Goal: Task Accomplishment & Management: Use online tool/utility

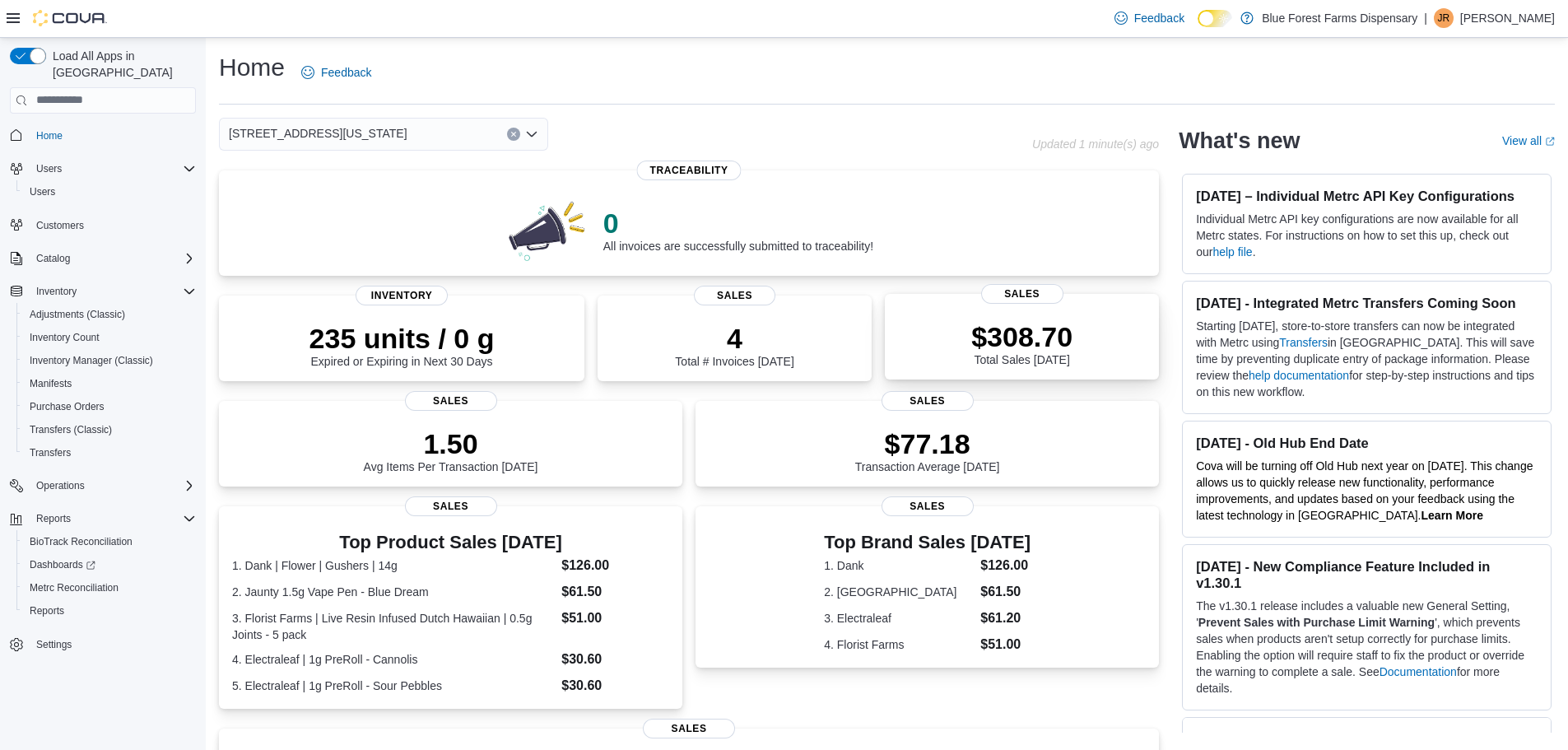
click at [1043, 348] on p "$308.70" at bounding box center [1022, 336] width 101 height 33
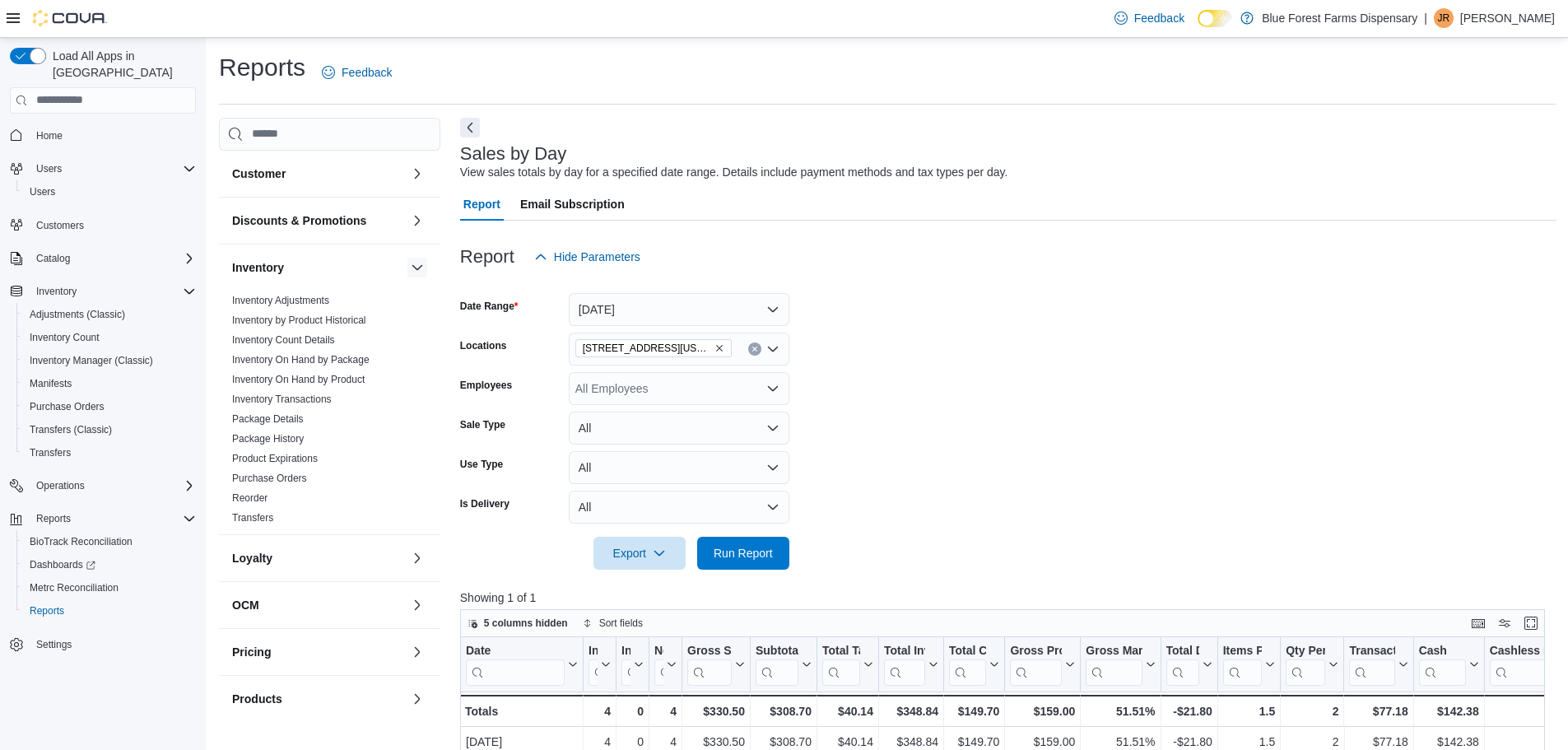
click at [408, 267] on button "button" at bounding box center [417, 267] width 19 height 19
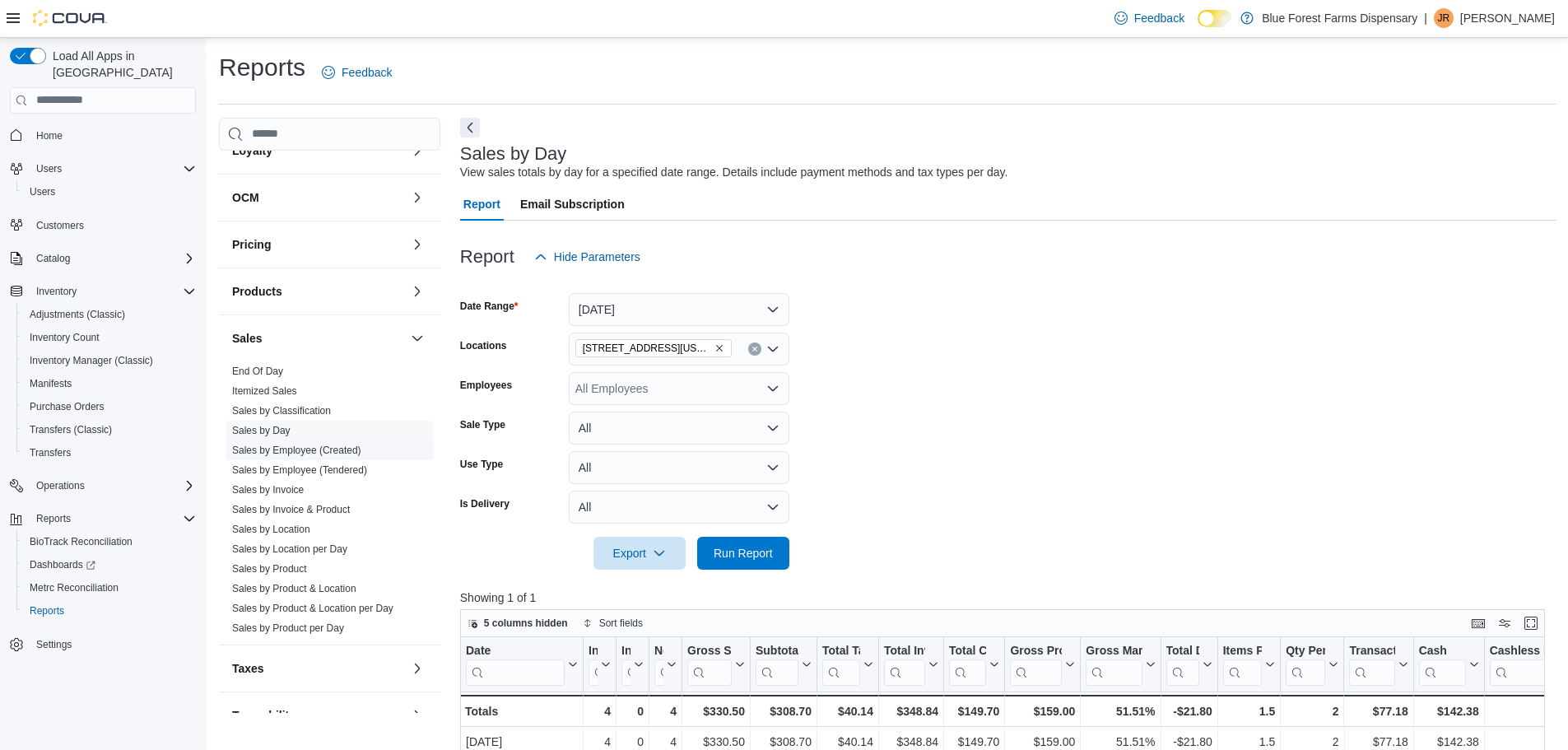
scroll to position [164, 0]
click at [289, 370] on span "End Of Day" at bounding box center [329, 370] width 208 height 19
click at [728, 308] on button "[DATE]" at bounding box center [679, 309] width 221 height 33
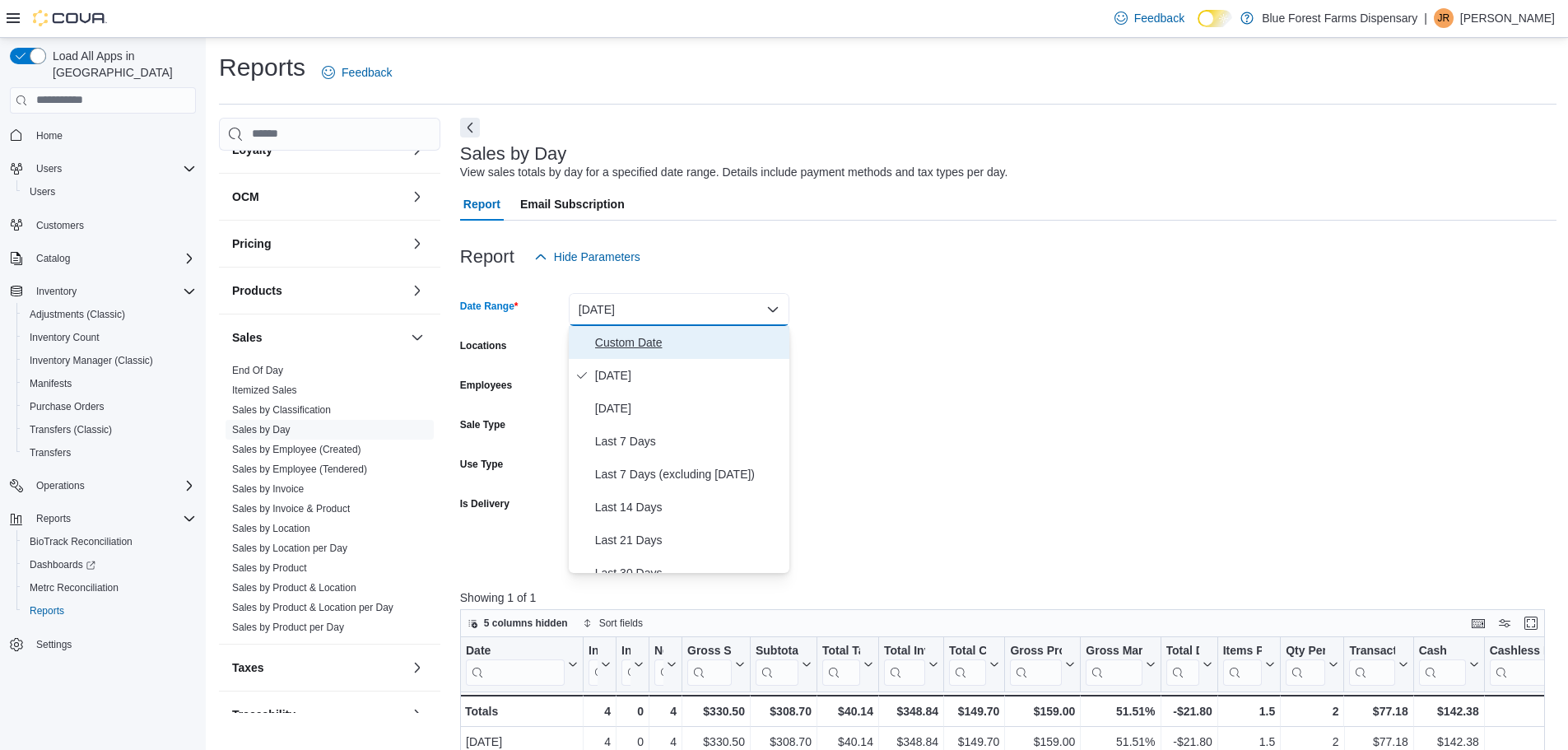
click at [657, 338] on span "Custom Date" at bounding box center [688, 342] width 188 height 19
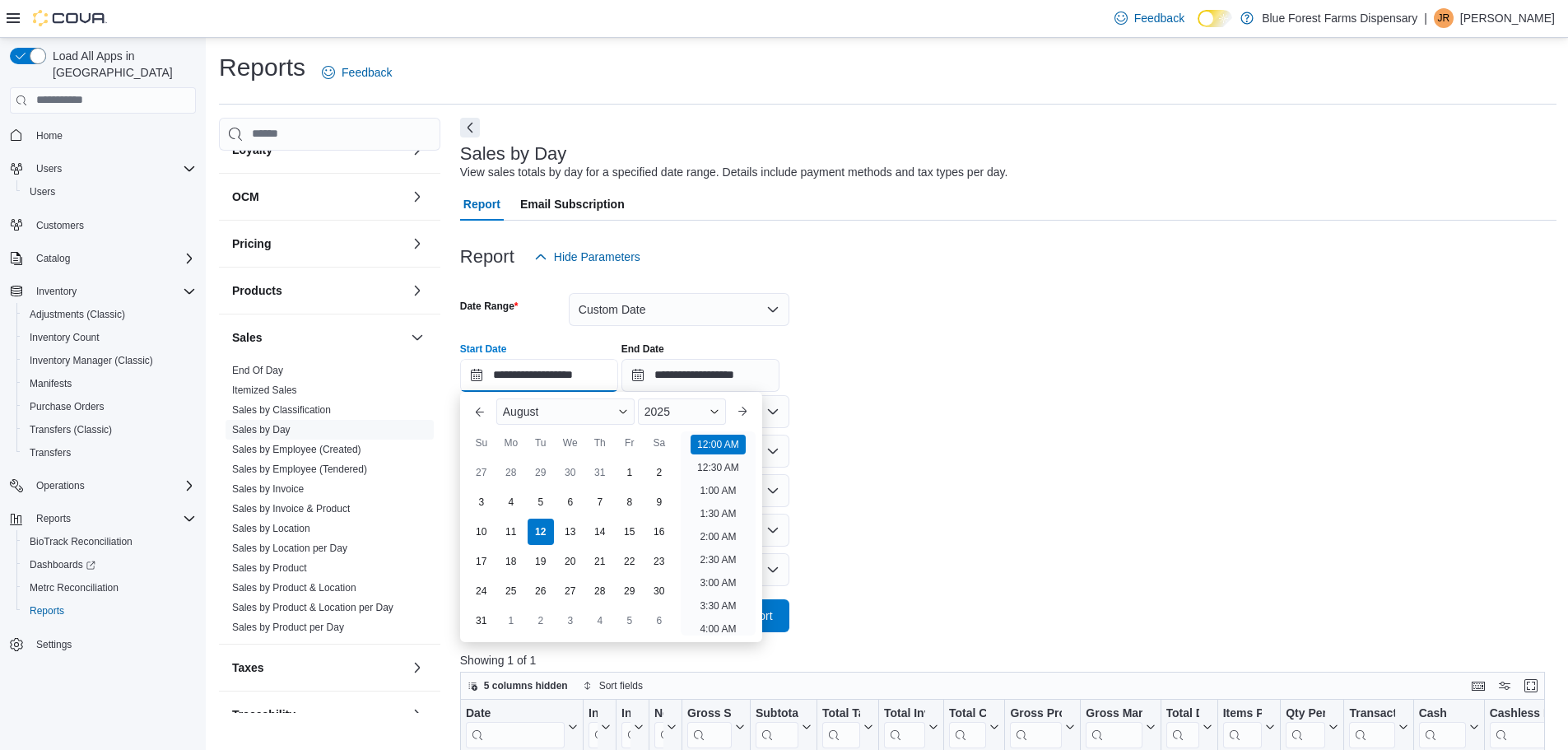
click at [554, 376] on input "**********" at bounding box center [539, 375] width 158 height 33
click at [477, 497] on div "3" at bounding box center [481, 501] width 29 height 29
type input "**********"
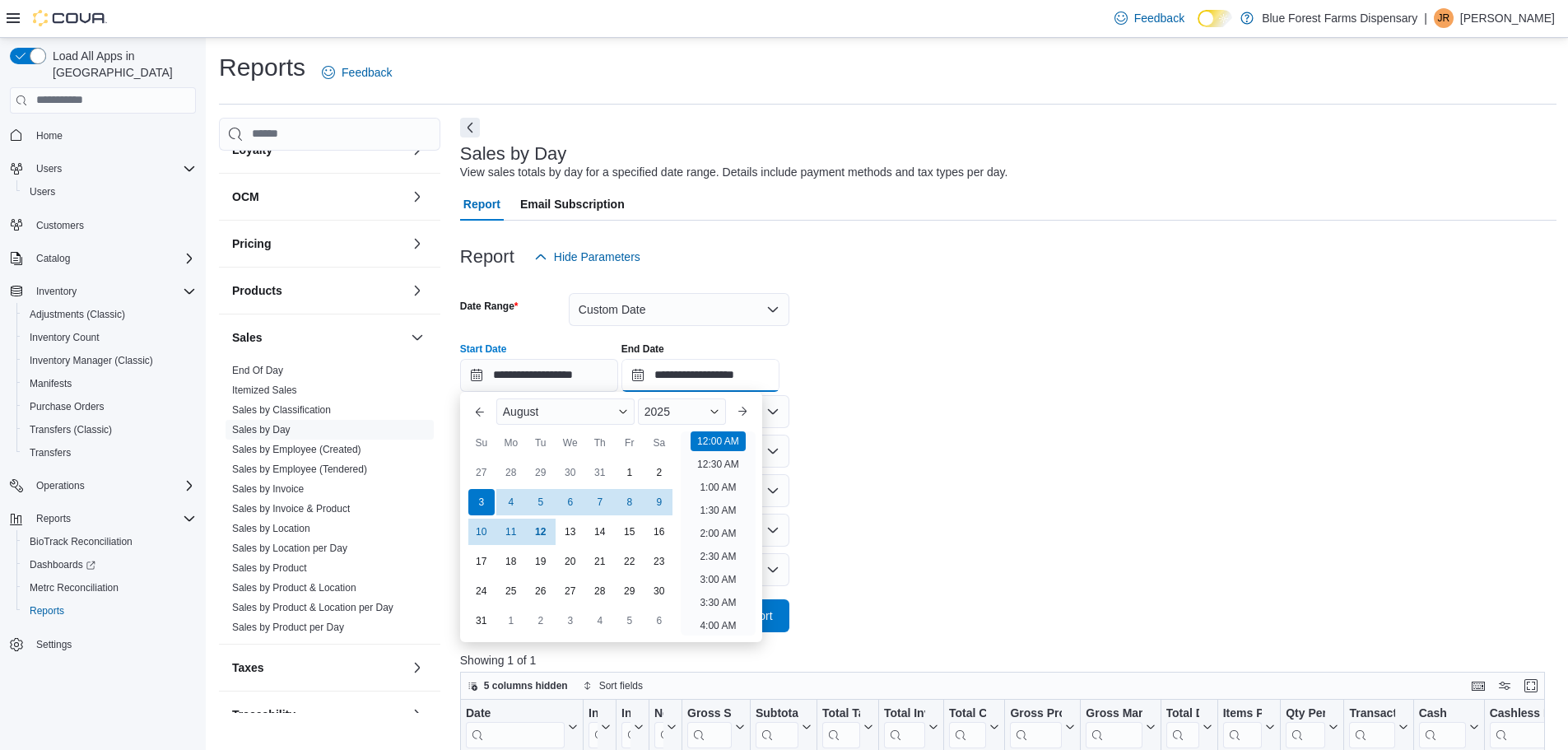
click at [715, 372] on input "**********" at bounding box center [701, 375] width 158 height 33
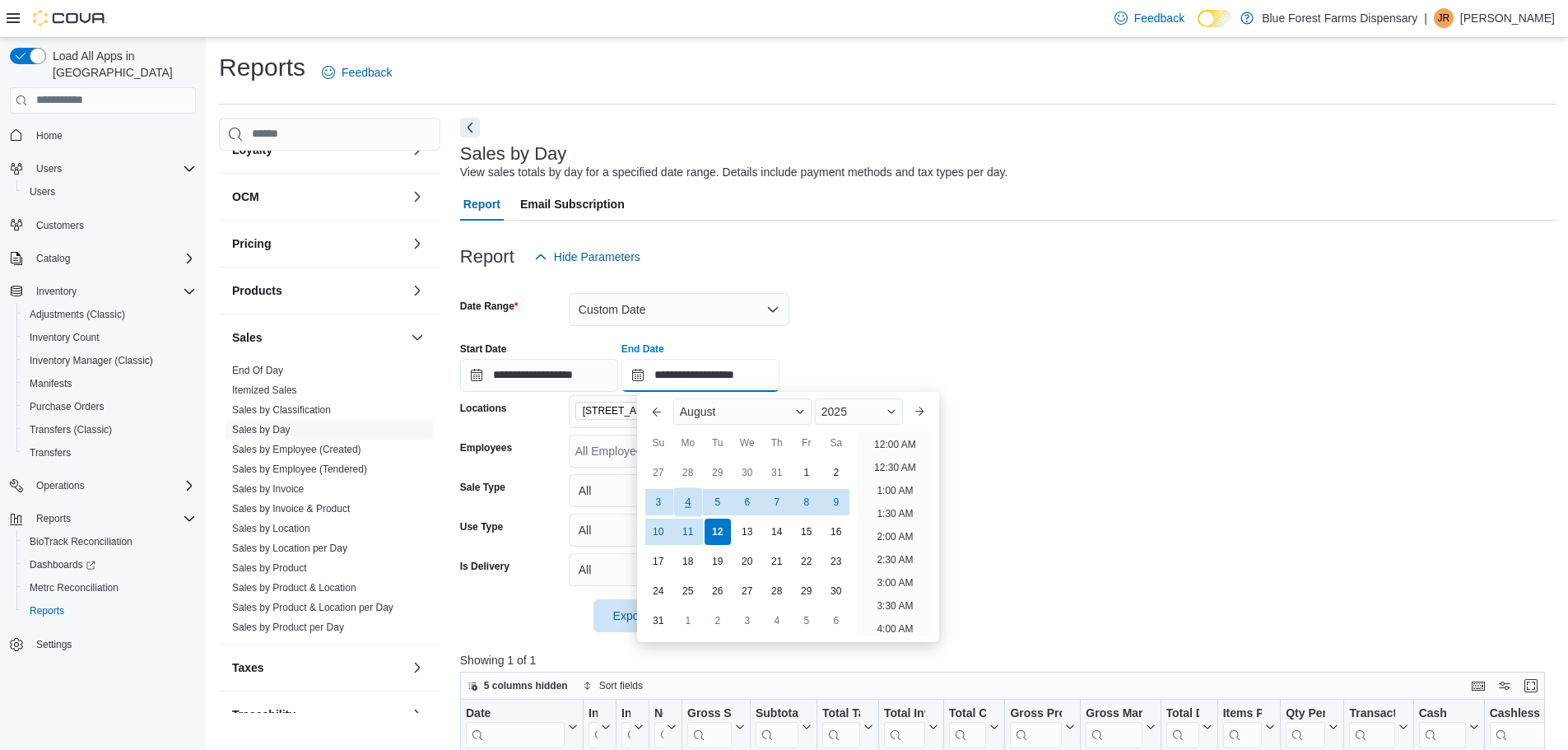
scroll to position [906, 0]
click at [831, 500] on div "9" at bounding box center [836, 501] width 29 height 29
type input "**********"
click at [1010, 361] on div "**********" at bounding box center [1008, 361] width 1096 height 62
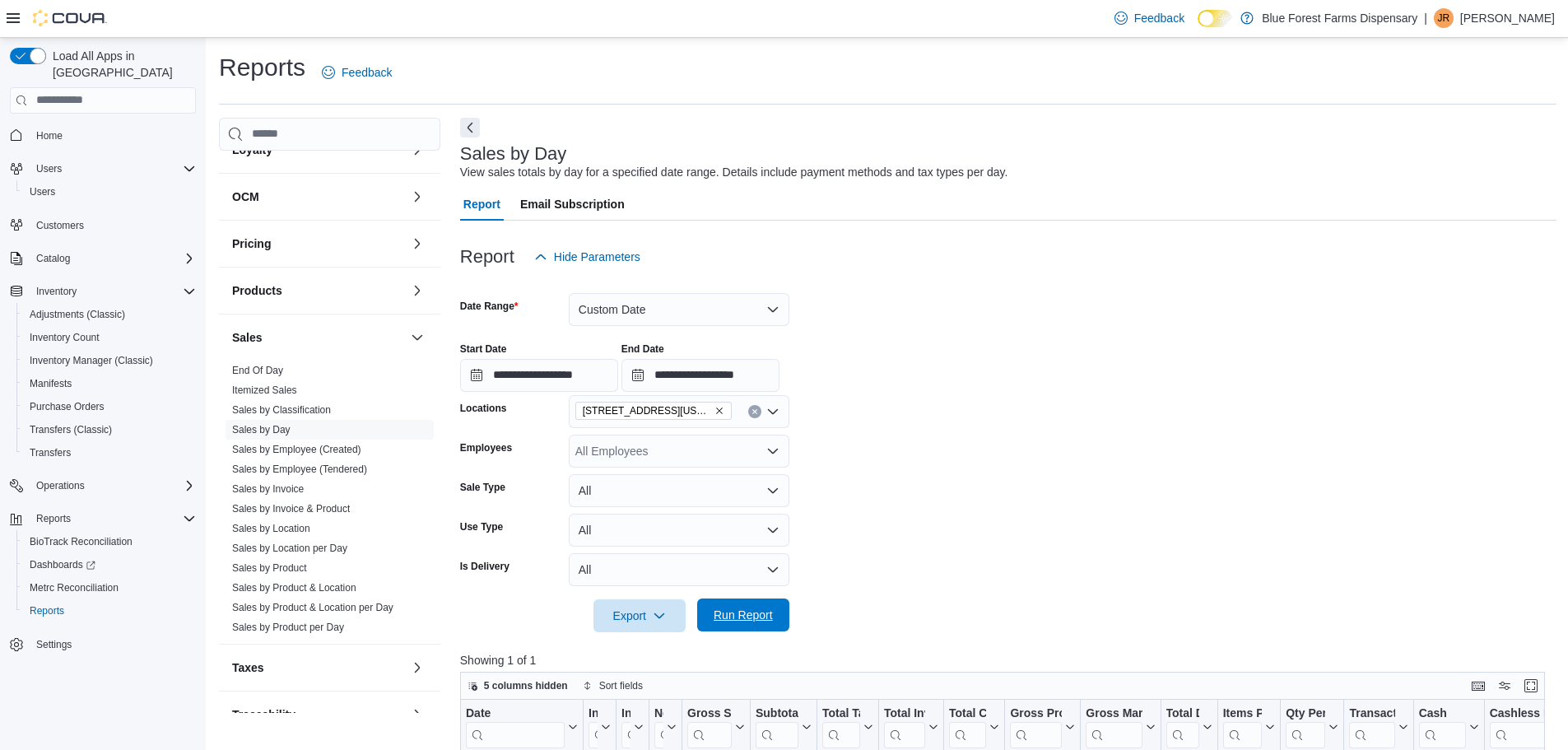
click at [720, 609] on span "Run Report" at bounding box center [743, 615] width 59 height 17
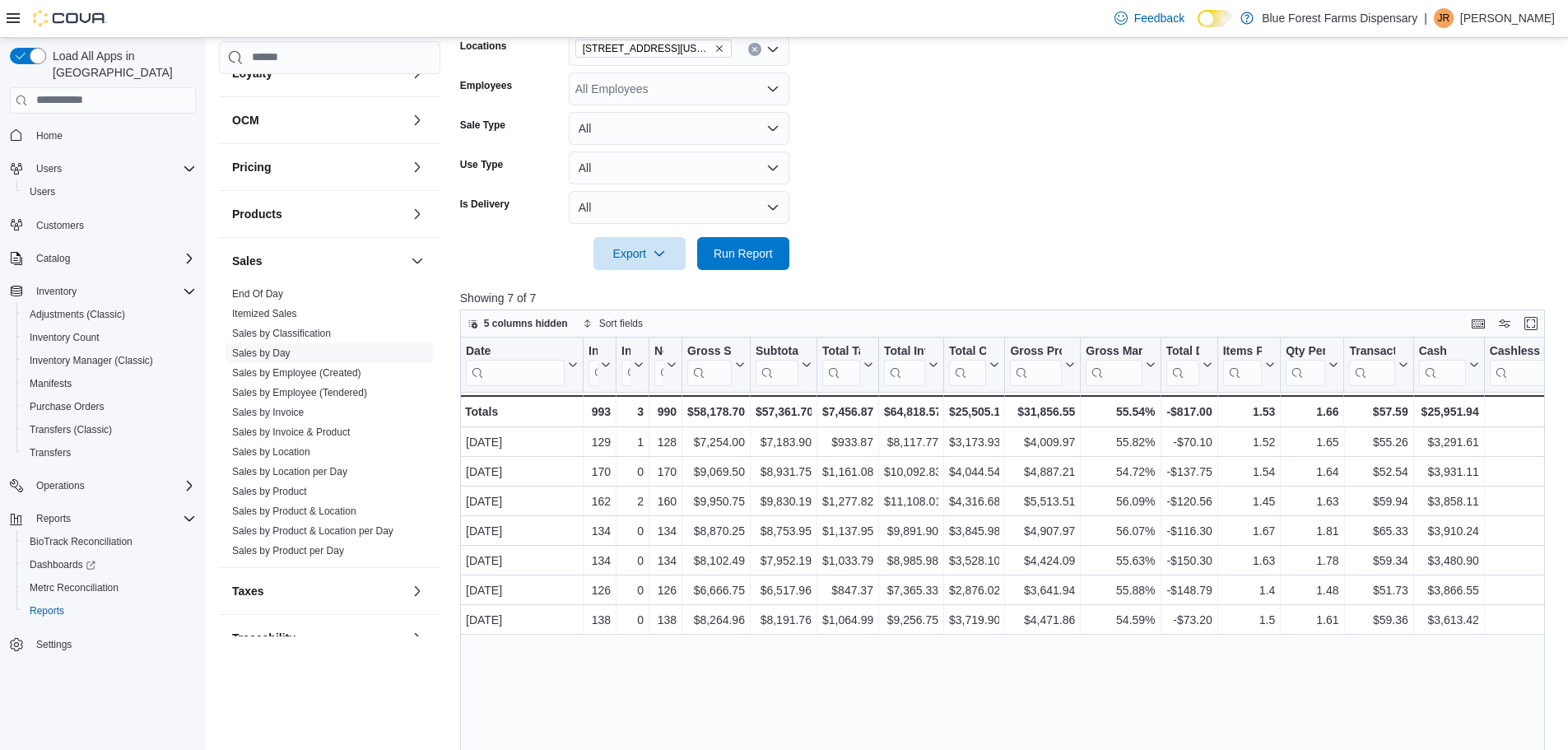
scroll to position [411, 0]
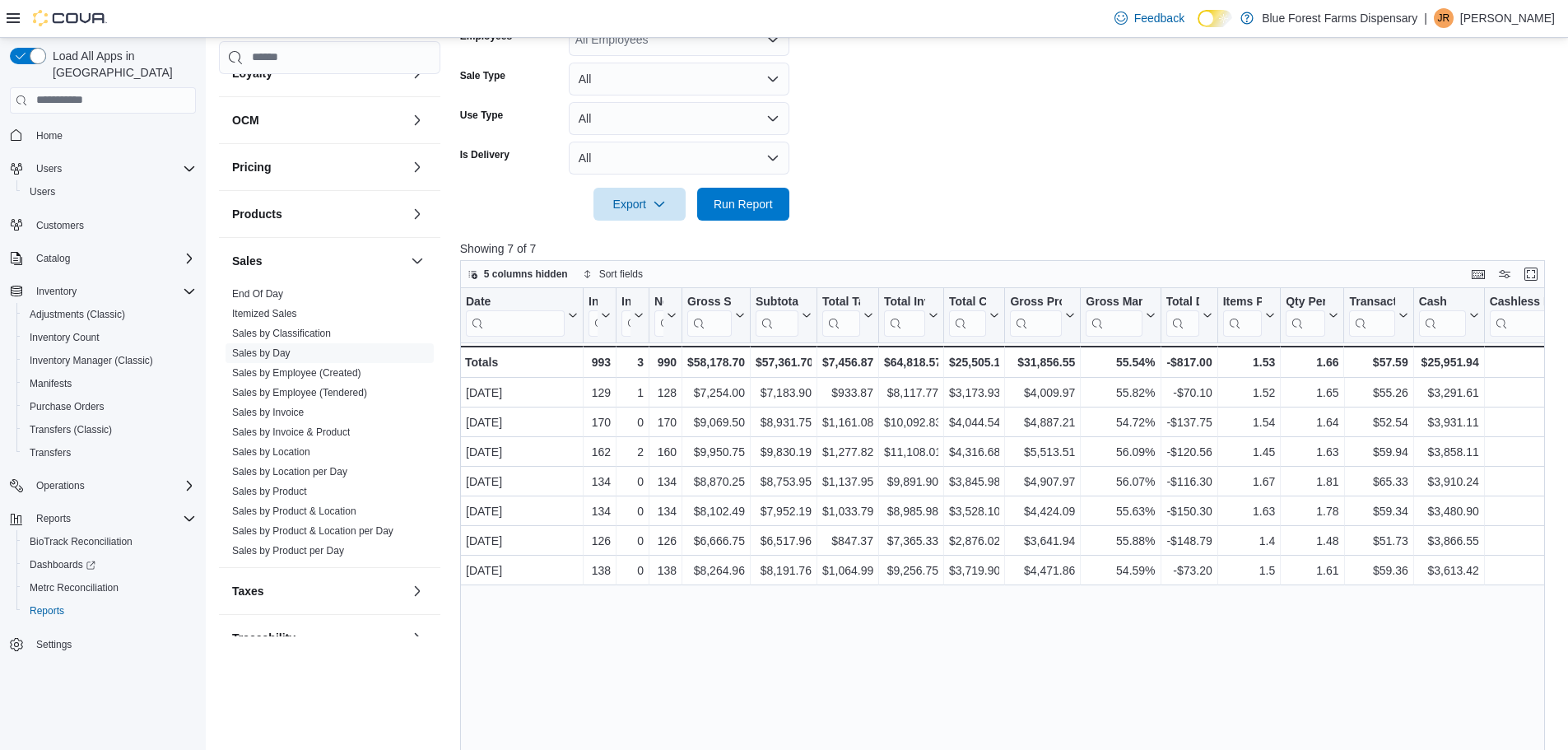
drag, startPoint x: 1279, startPoint y: 319, endPoint x: 1307, endPoint y: 322, distance: 28.2
click at [1307, 322] on div at bounding box center [1308, 315] width 13 height 54
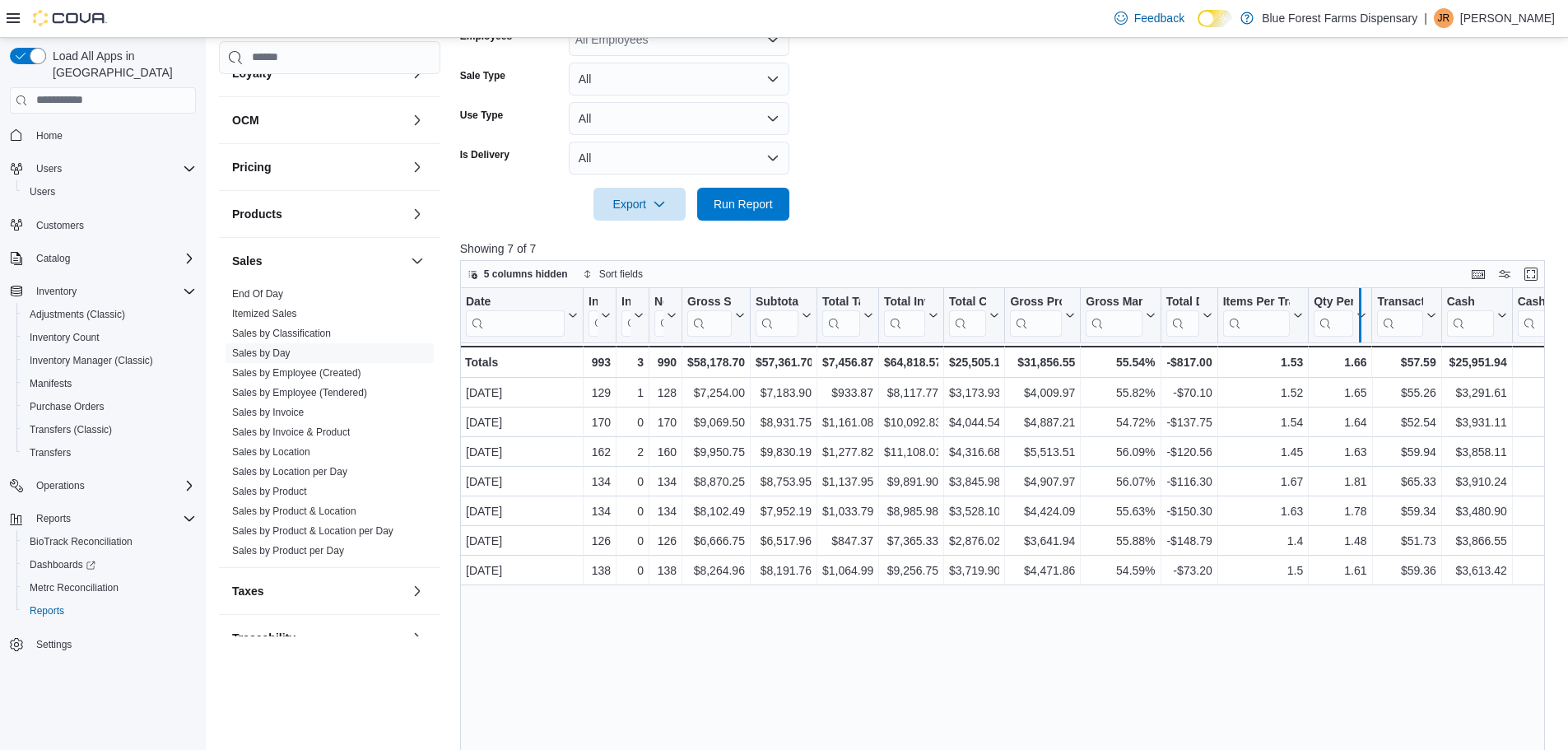
drag, startPoint x: 1307, startPoint y: 321, endPoint x: 1359, endPoint y: 327, distance: 52.3
click at [1359, 327] on div at bounding box center [1360, 315] width 13 height 54
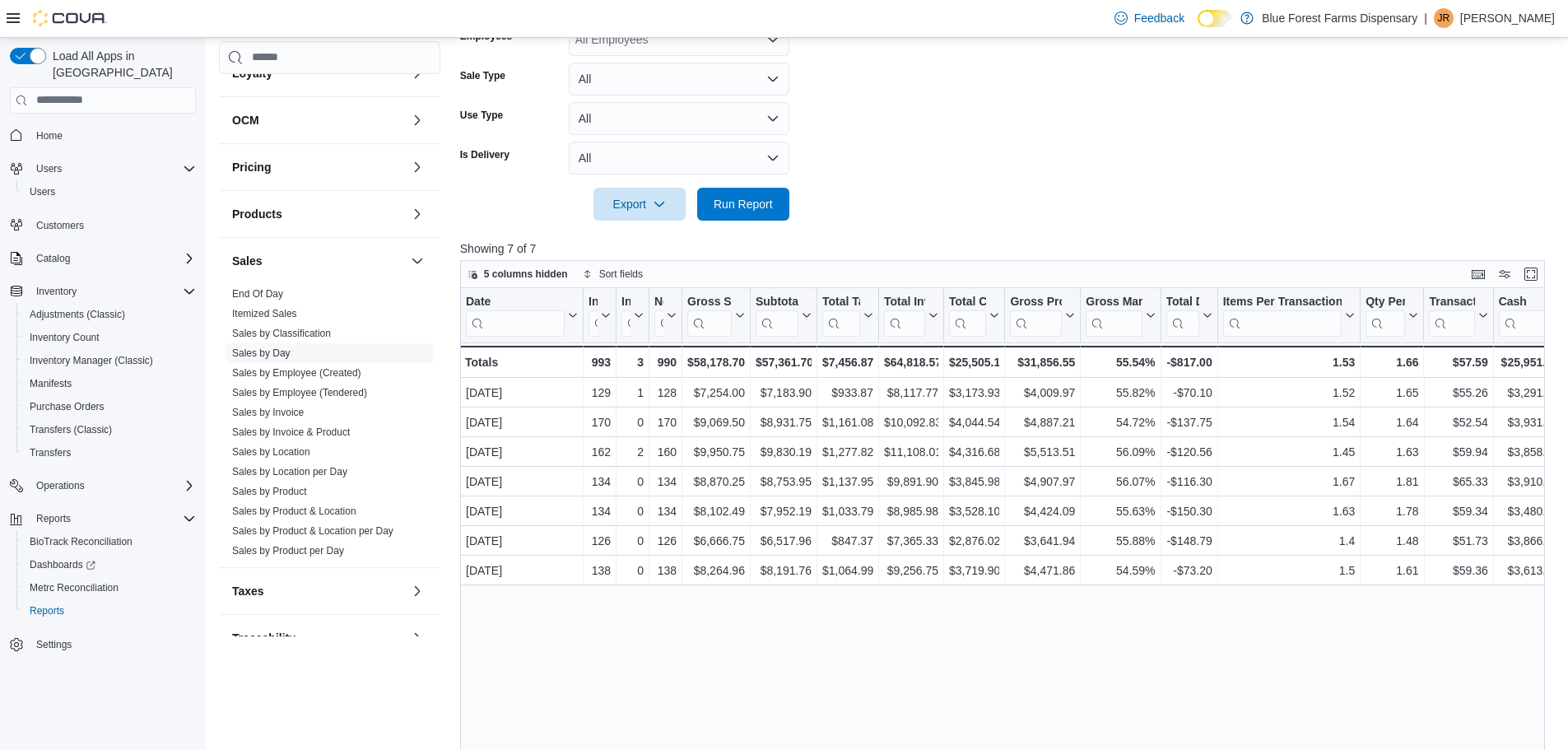
drag, startPoint x: 1491, startPoint y: 320, endPoint x: 1568, endPoint y: 323, distance: 77.1
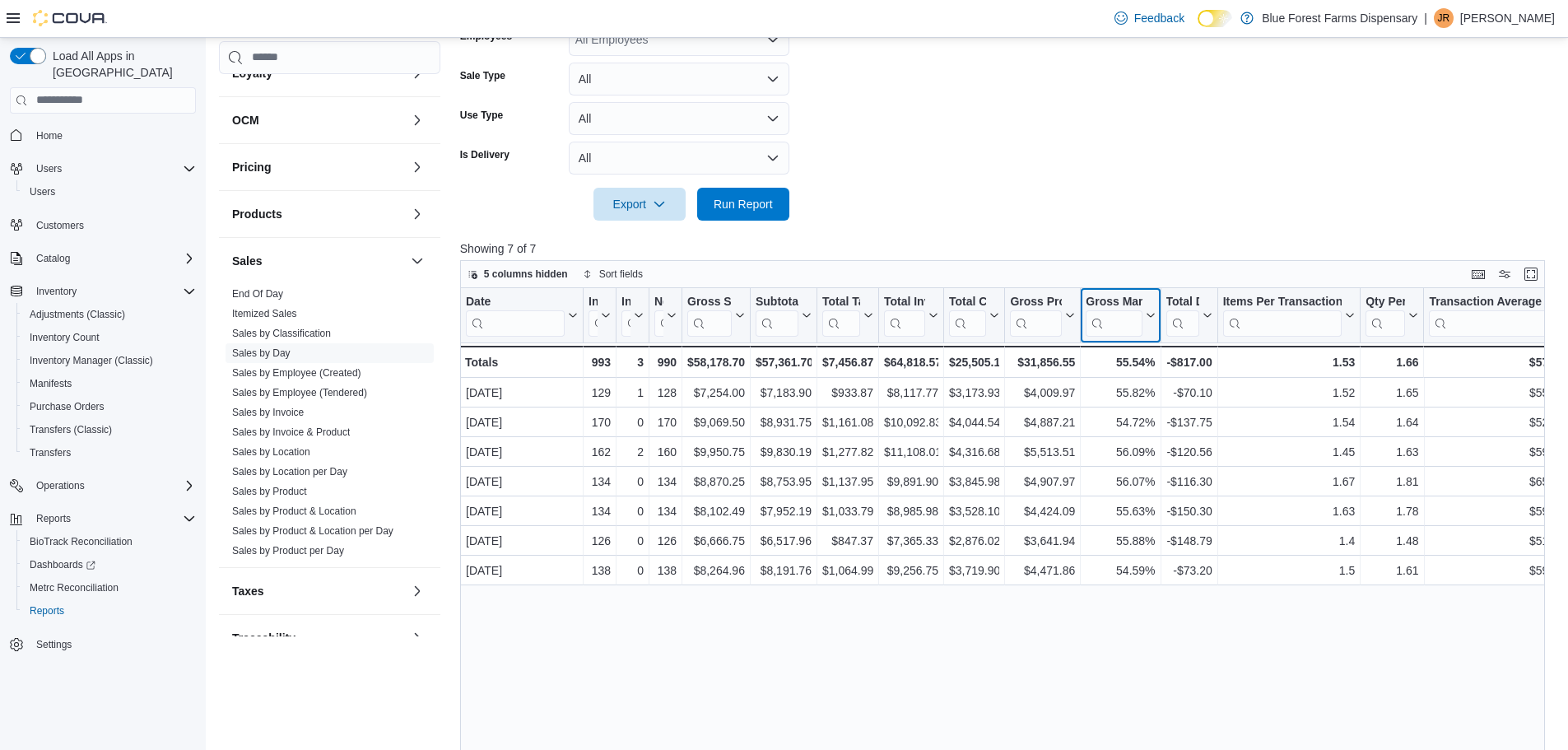
click at [1148, 315] on icon at bounding box center [1148, 315] width 13 height 10
click at [1133, 362] on span "Hide column" at bounding box center [1127, 358] width 55 height 13
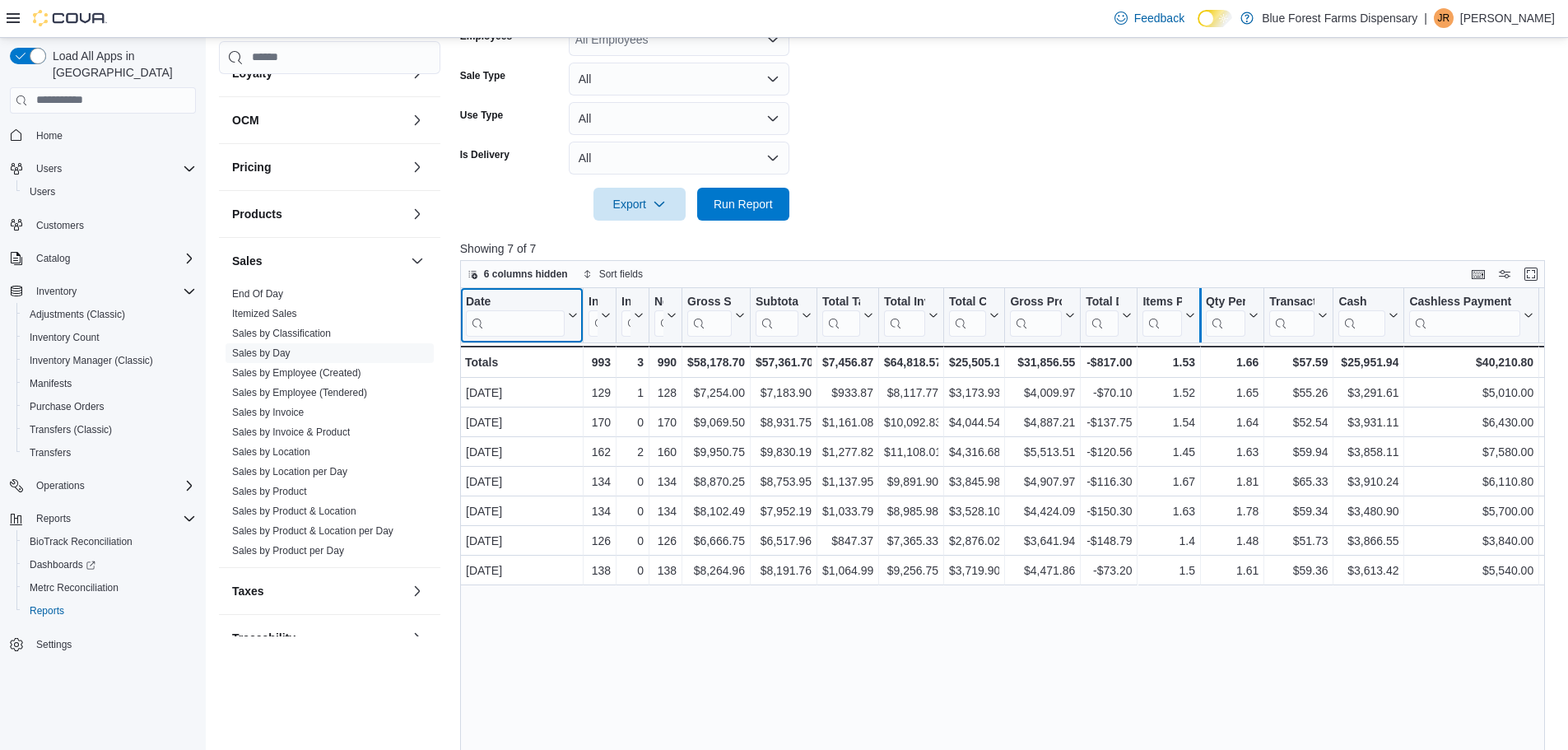
drag, startPoint x: 1136, startPoint y: 314, endPoint x: 1193, endPoint y: 319, distance: 57.2
click at [1193, 319] on div "Date Click to view column header actions Invoices Sold Click to view column hea…" at bounding box center [1052, 333] width 1184 height 89
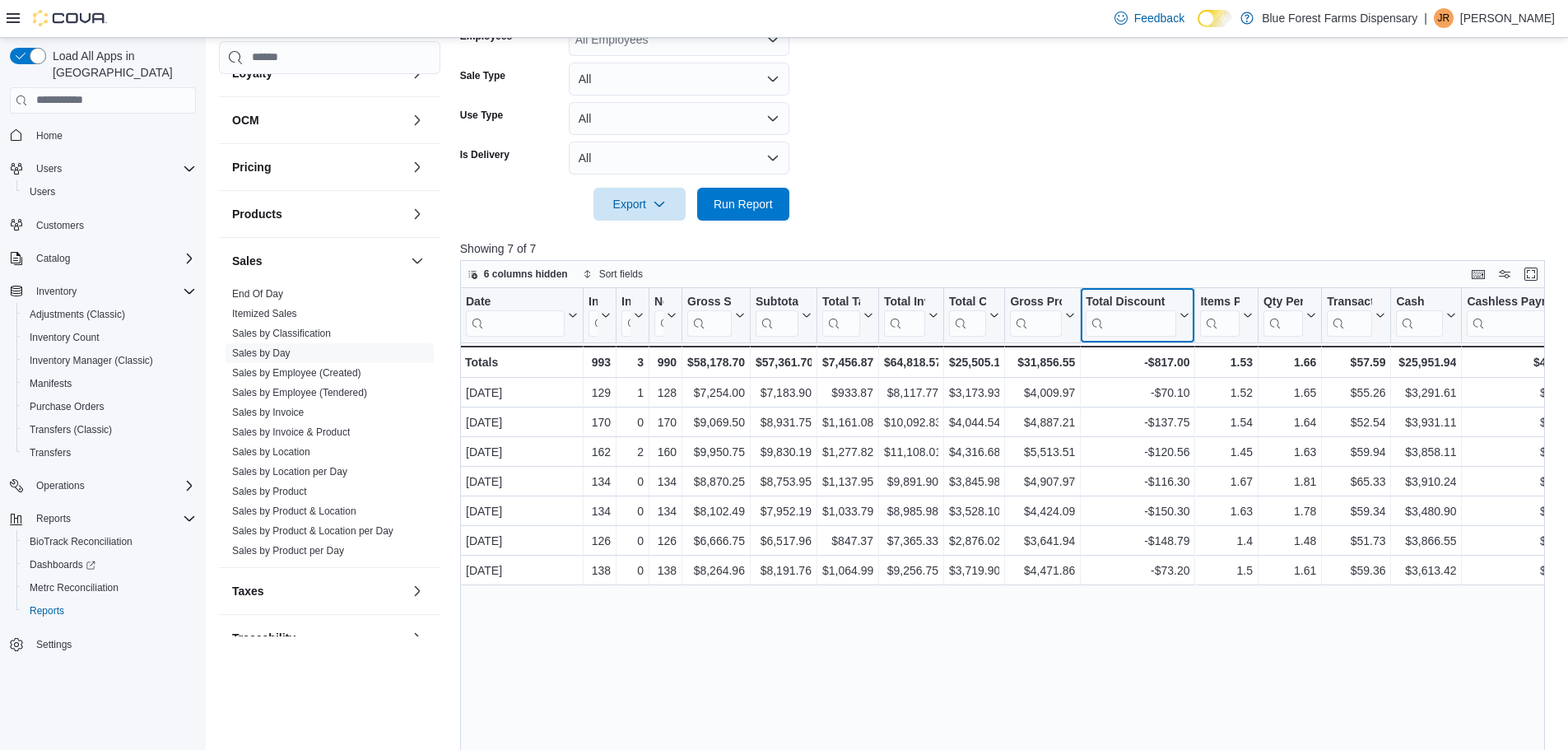
click at [1183, 315] on icon at bounding box center [1185, 314] width 8 height 4
click at [1164, 356] on span "Hide column" at bounding box center [1145, 358] width 55 height 13
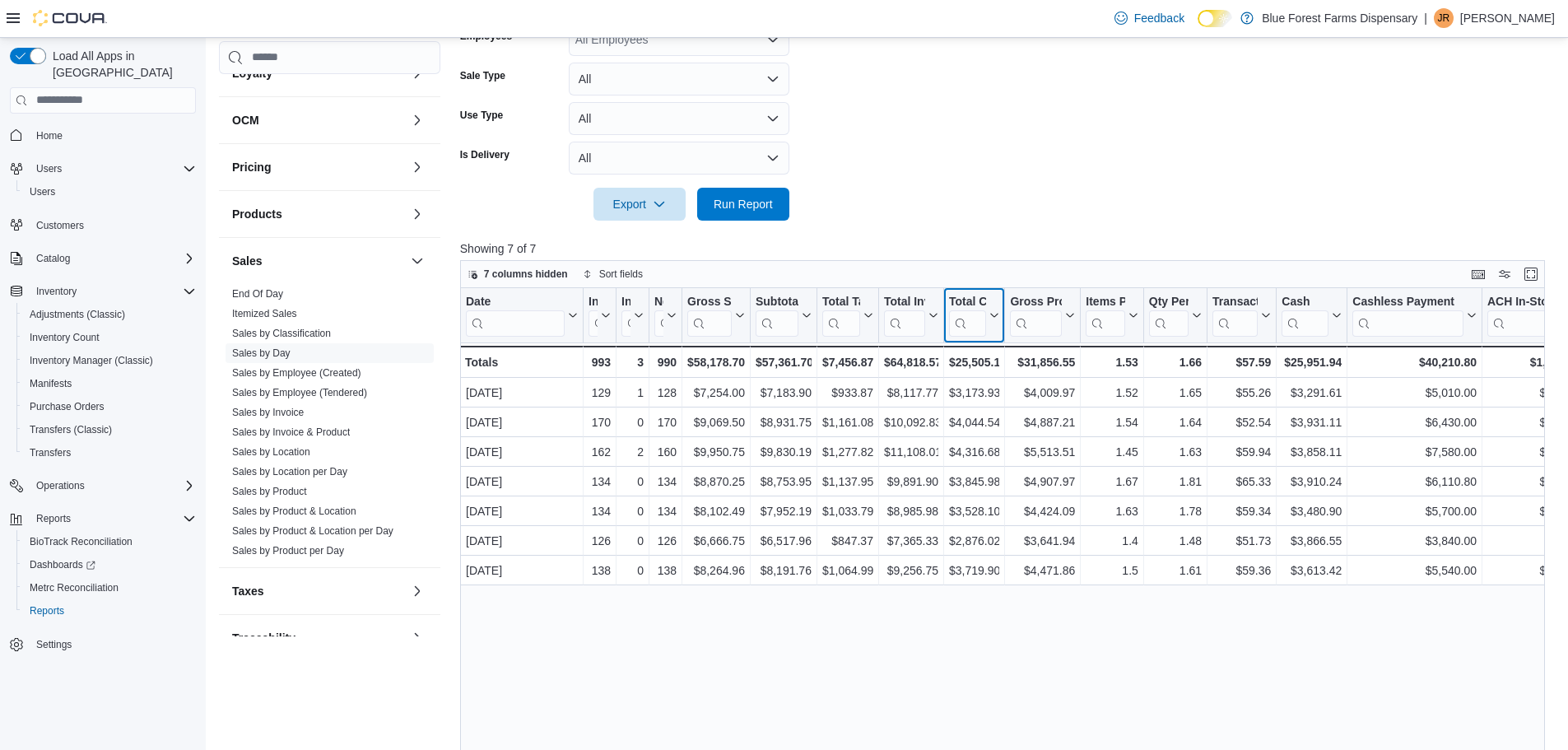
click at [997, 315] on icon at bounding box center [993, 315] width 13 height 10
drag, startPoint x: 1003, startPoint y: 316, endPoint x: 1052, endPoint y: 320, distance: 49.2
click at [1034, 321] on div at bounding box center [1027, 315] width 13 height 54
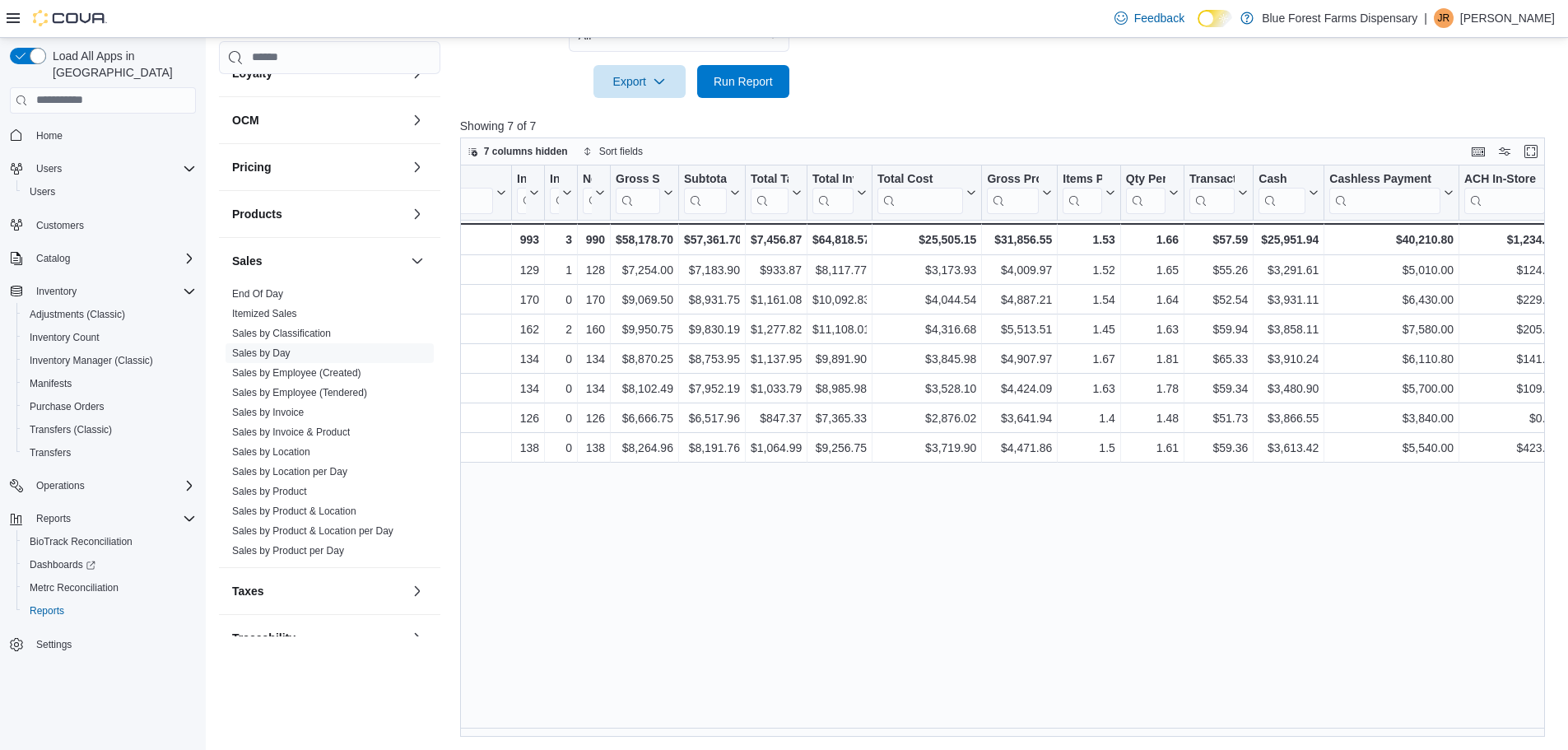
scroll to position [0, 79]
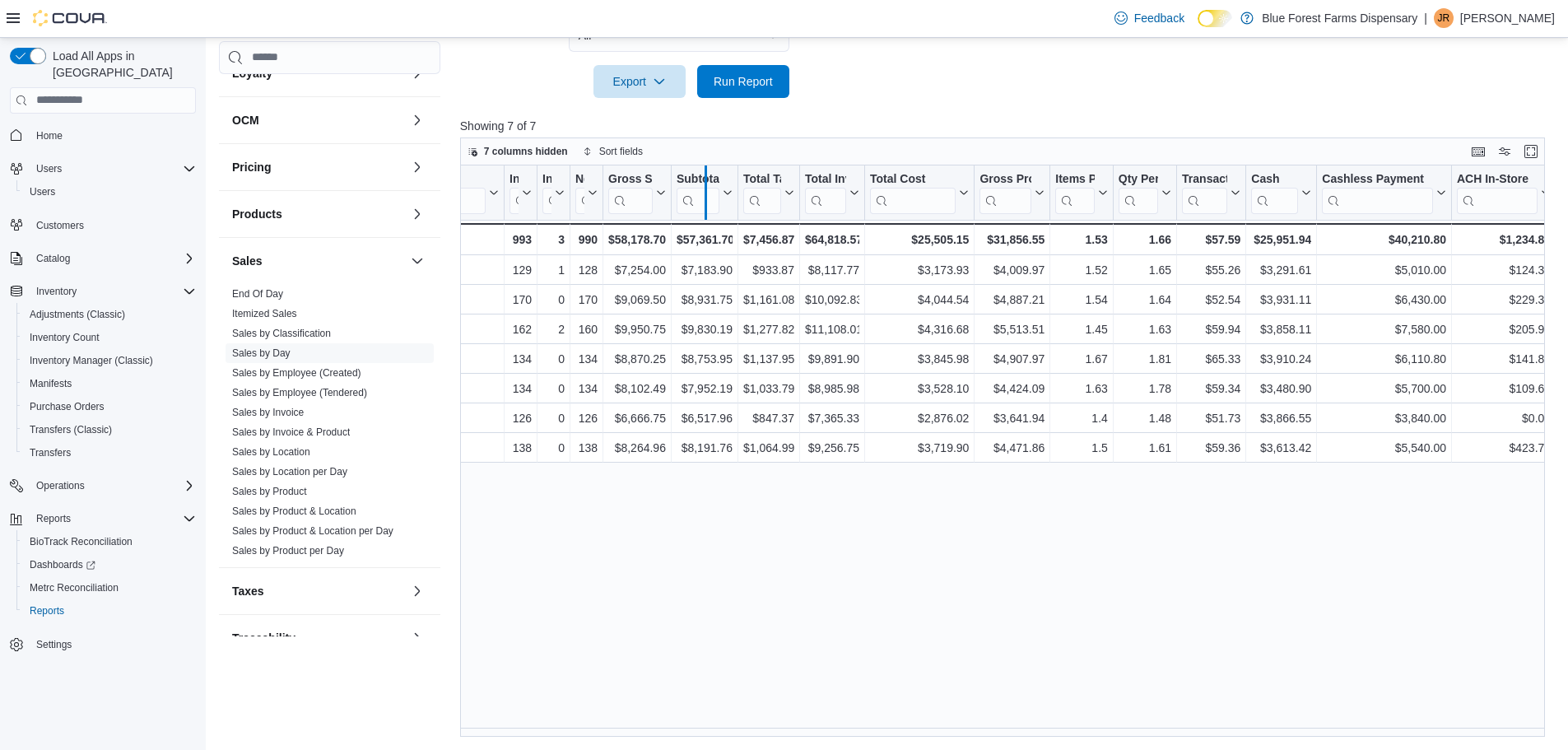
drag, startPoint x: 598, startPoint y: 190, endPoint x: 701, endPoint y: 201, distance: 103.6
click at [701, 201] on div at bounding box center [705, 192] width 13 height 54
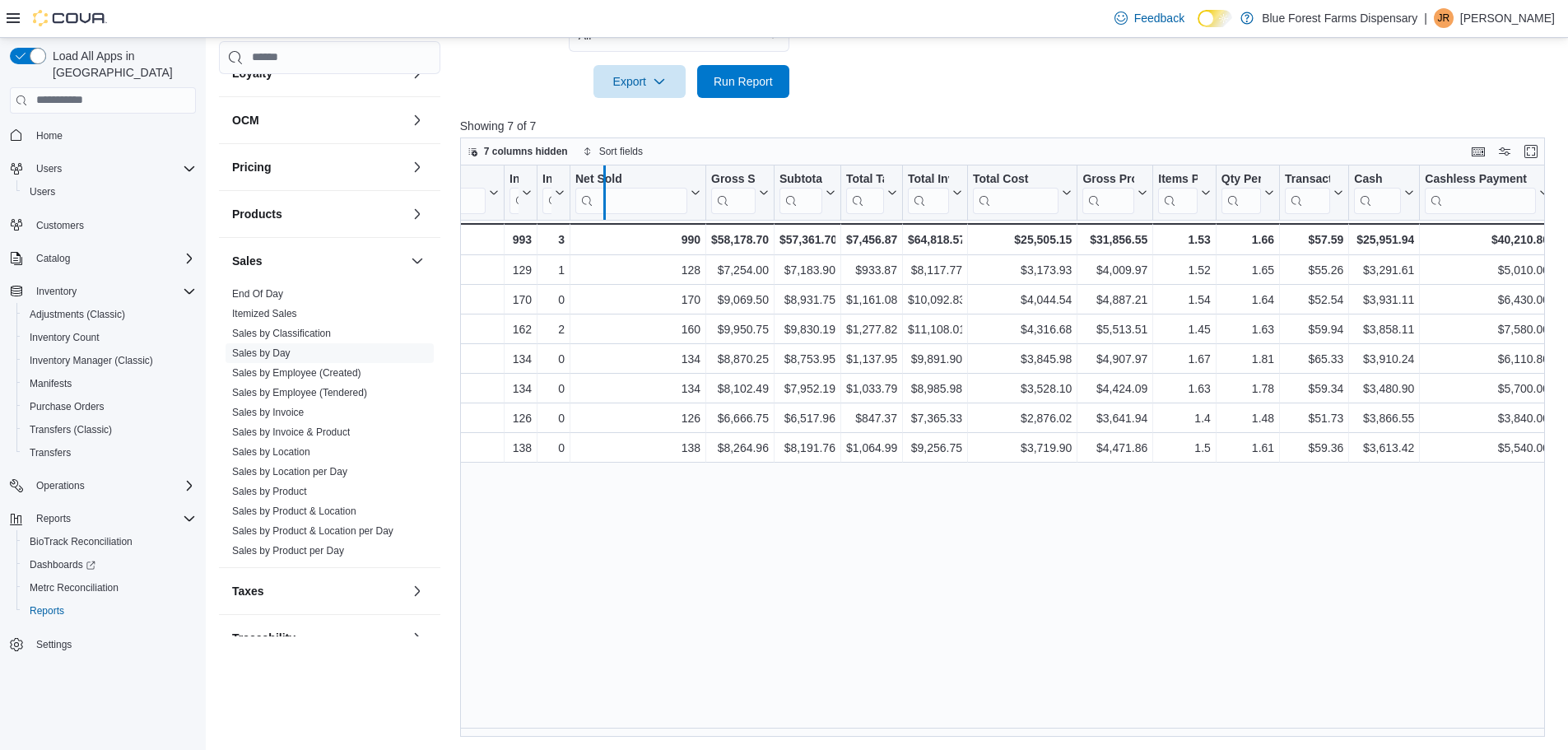
drag, startPoint x: 530, startPoint y: 189, endPoint x: 609, endPoint y: 189, distance: 79.0
click at [609, 189] on div at bounding box center [604, 192] width 13 height 54
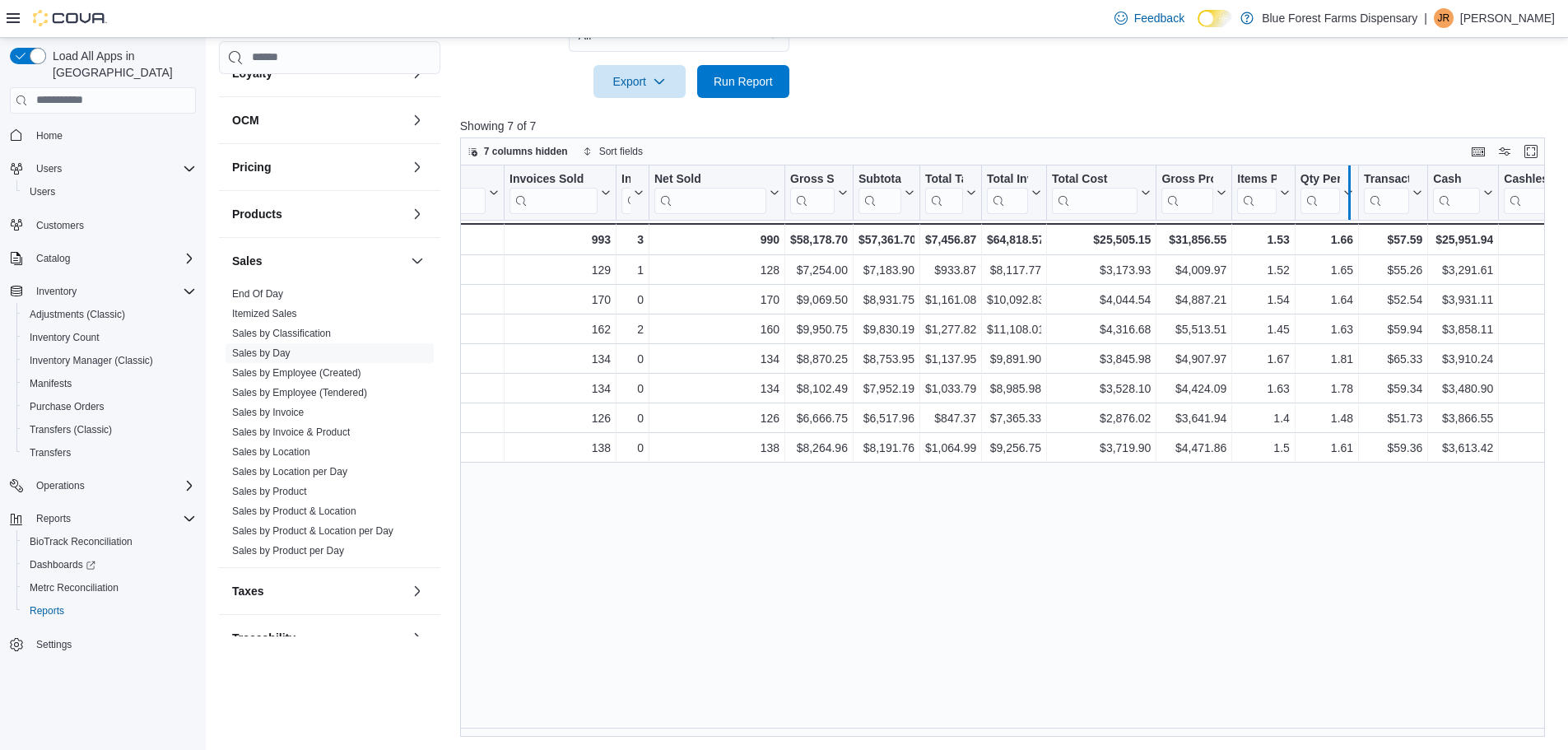
drag, startPoint x: 1292, startPoint y: 175, endPoint x: 1346, endPoint y: 179, distance: 54.1
click at [1346, 179] on div at bounding box center [1349, 192] width 13 height 54
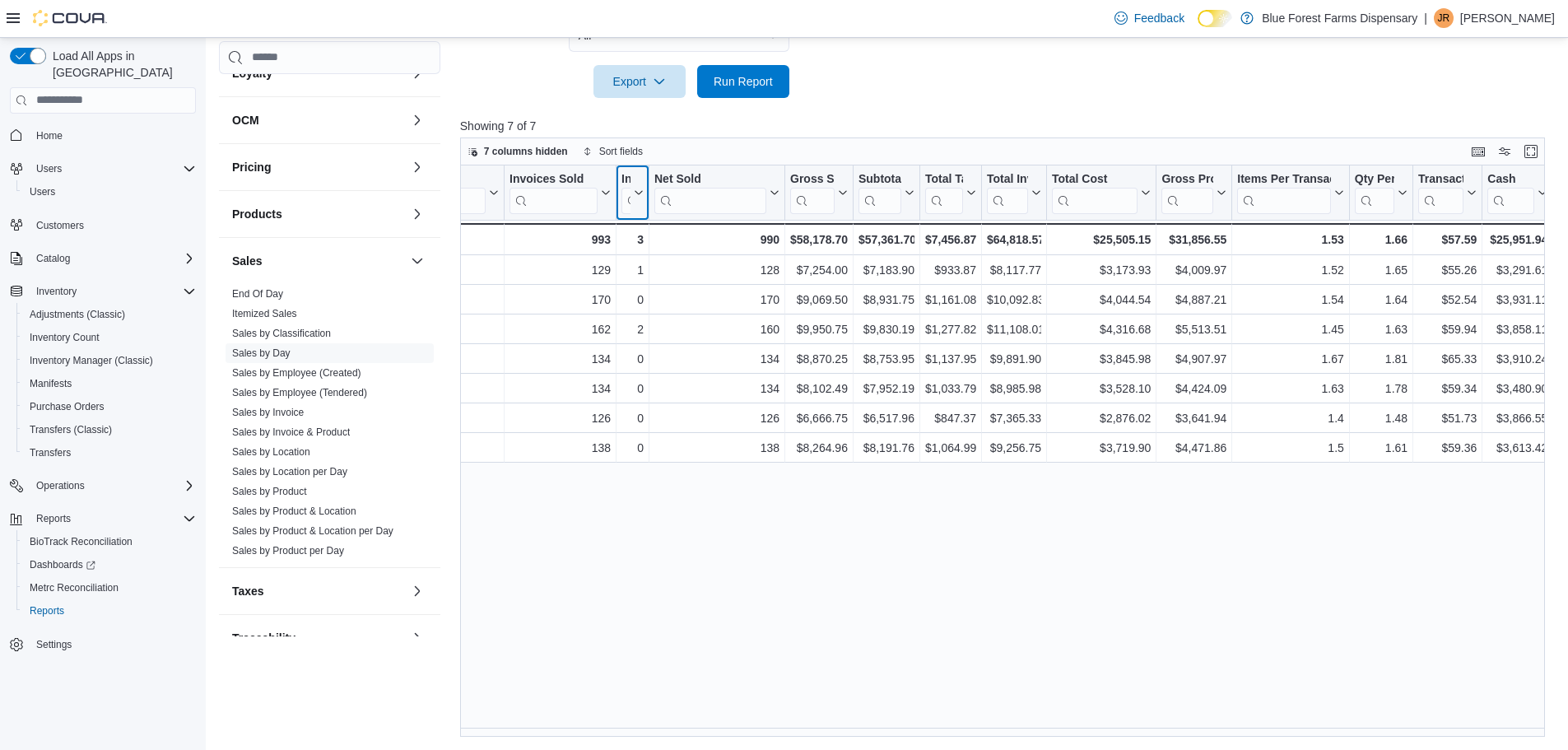
click at [637, 190] on icon at bounding box center [637, 193] width 13 height 10
click at [648, 238] on span "Hide column" at bounding box center [640, 236] width 55 height 13
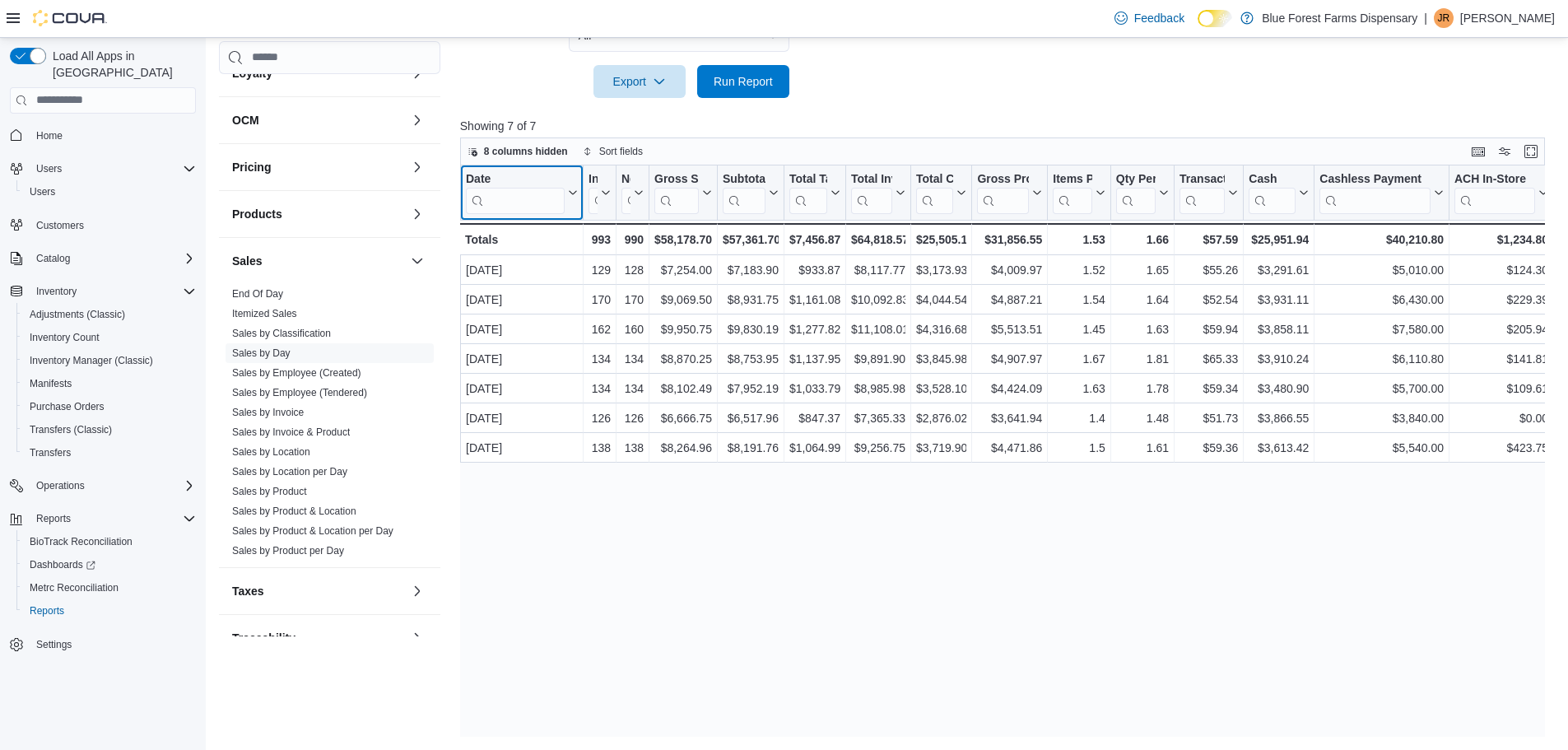
scroll to position [0, 0]
drag, startPoint x: 1242, startPoint y: 190, endPoint x: 1334, endPoint y: 187, distance: 92.0
click at [1334, 187] on div at bounding box center [1335, 192] width 13 height 54
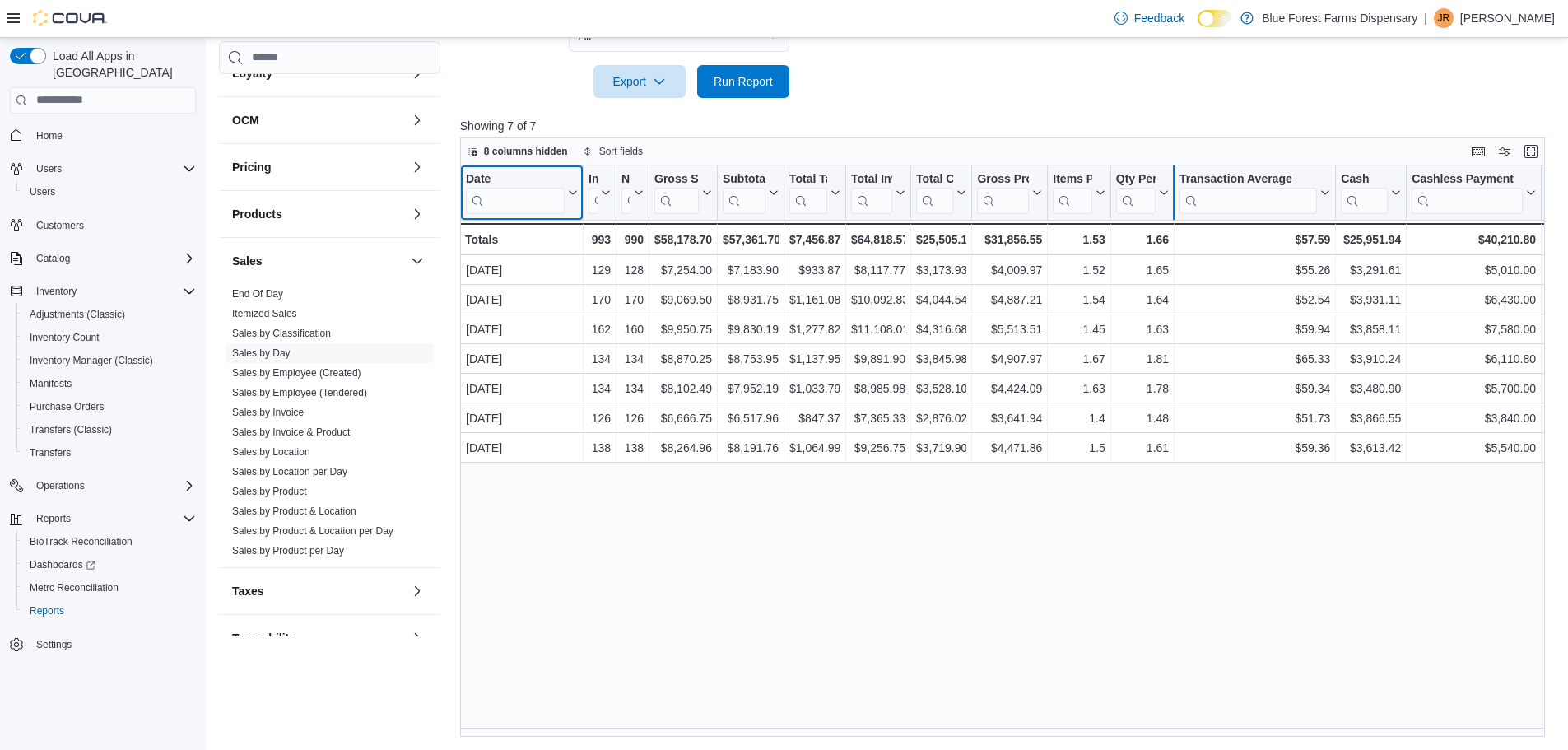
drag, startPoint x: 1110, startPoint y: 196, endPoint x: 1180, endPoint y: 196, distance: 70.0
click at [1180, 196] on div "Date Click to view column header actions Invoices Sold Click to view column hea…" at bounding box center [1053, 210] width 1186 height 89
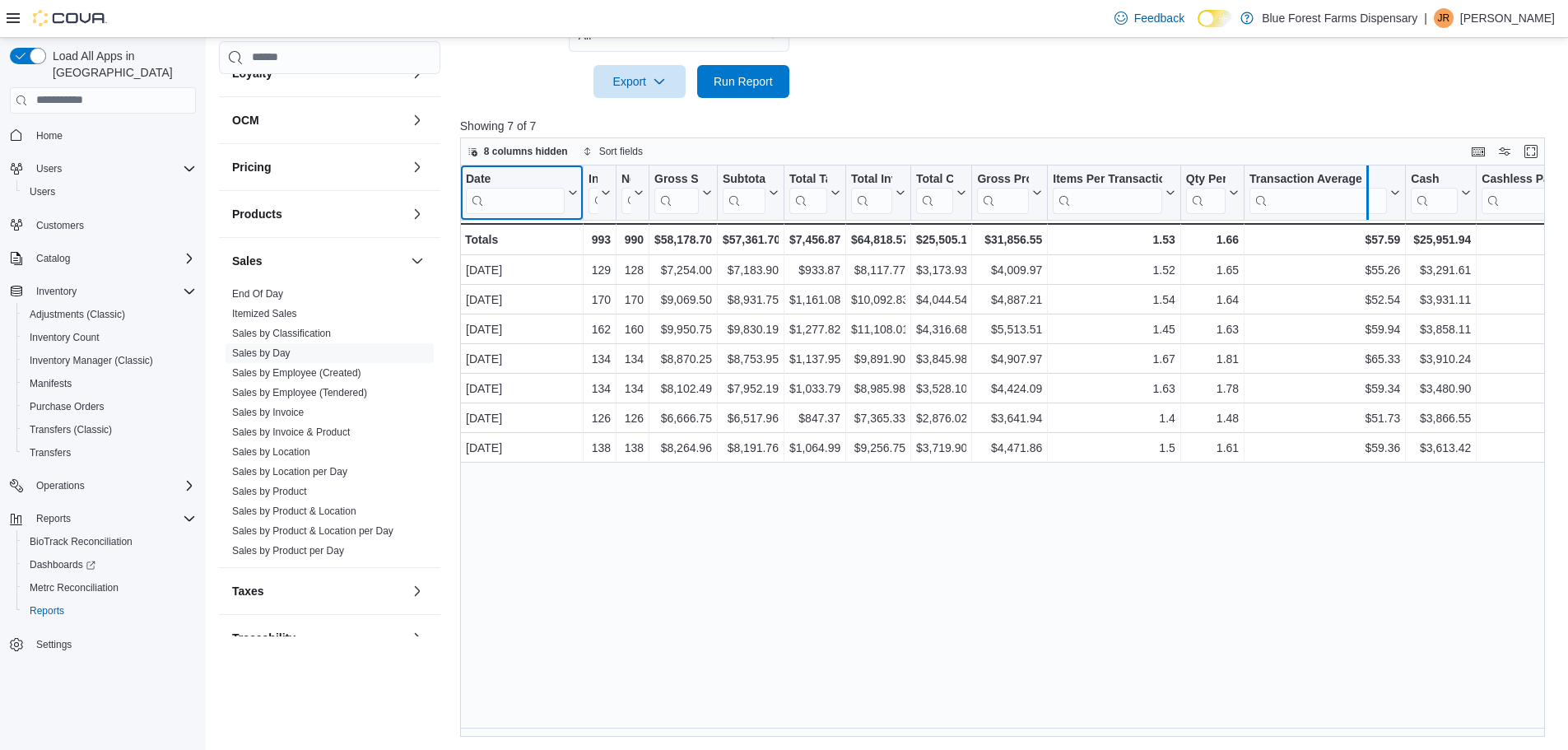
drag, startPoint x: 1246, startPoint y: 196, endPoint x: 1369, endPoint y: 195, distance: 123.0
click at [1369, 195] on div at bounding box center [1367, 192] width 13 height 54
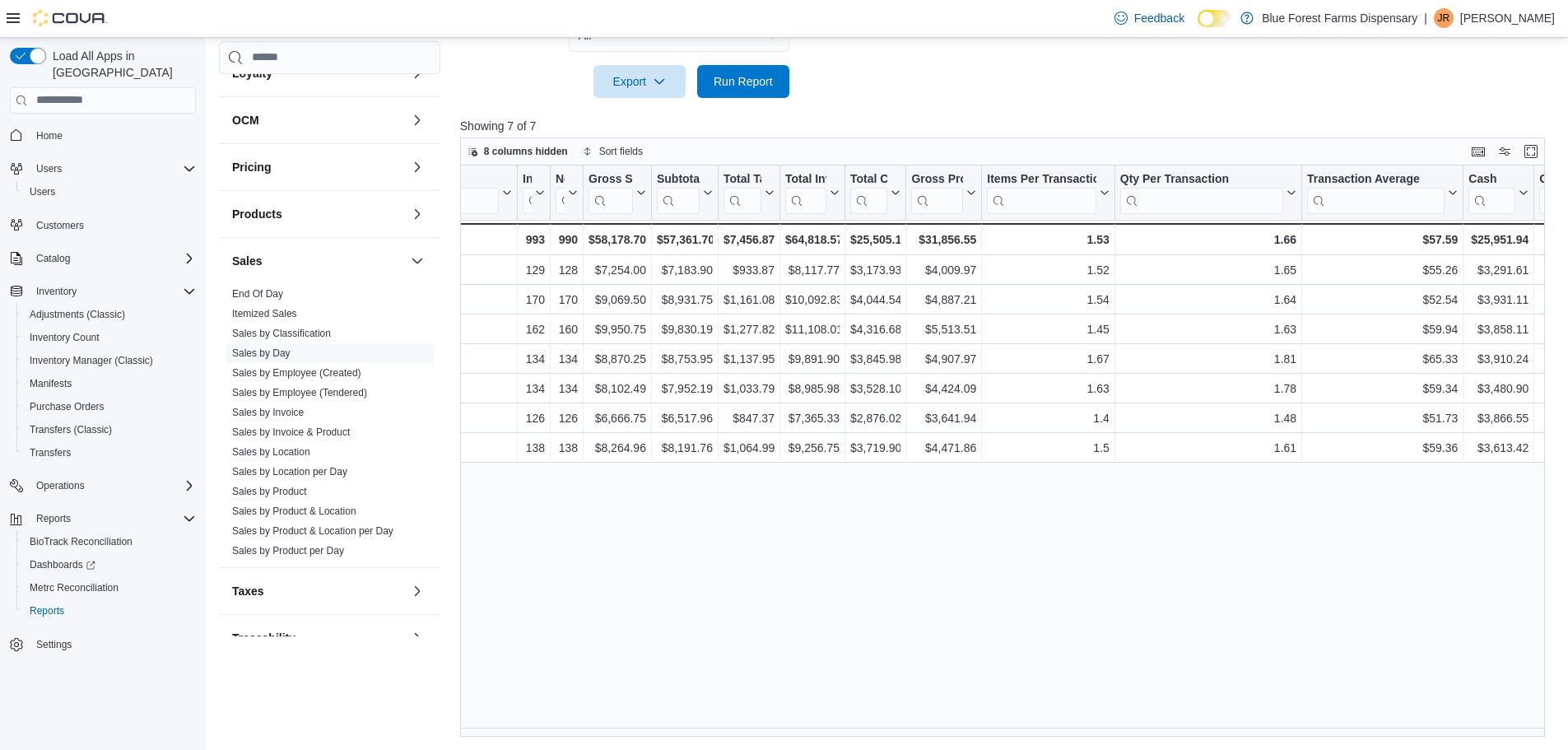
scroll to position [0, 67]
click at [287, 376] on link "Sales by Employee (Created)" at bounding box center [296, 373] width 129 height 12
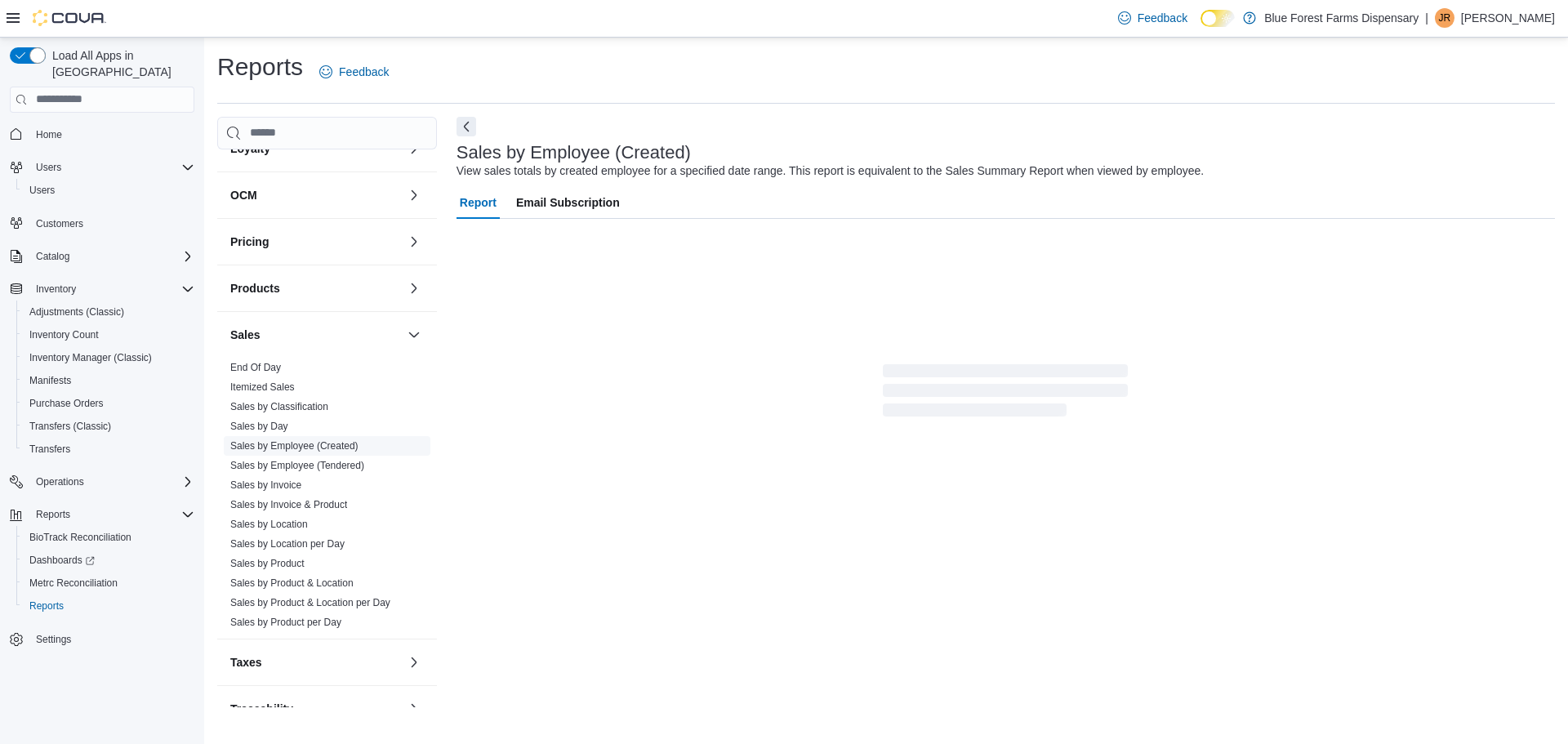
click at [286, 442] on link "Sales by Employee (Created)" at bounding box center [294, 446] width 128 height 12
click at [286, 444] on link "Sales by Employee (Created)" at bounding box center [294, 446] width 128 height 12
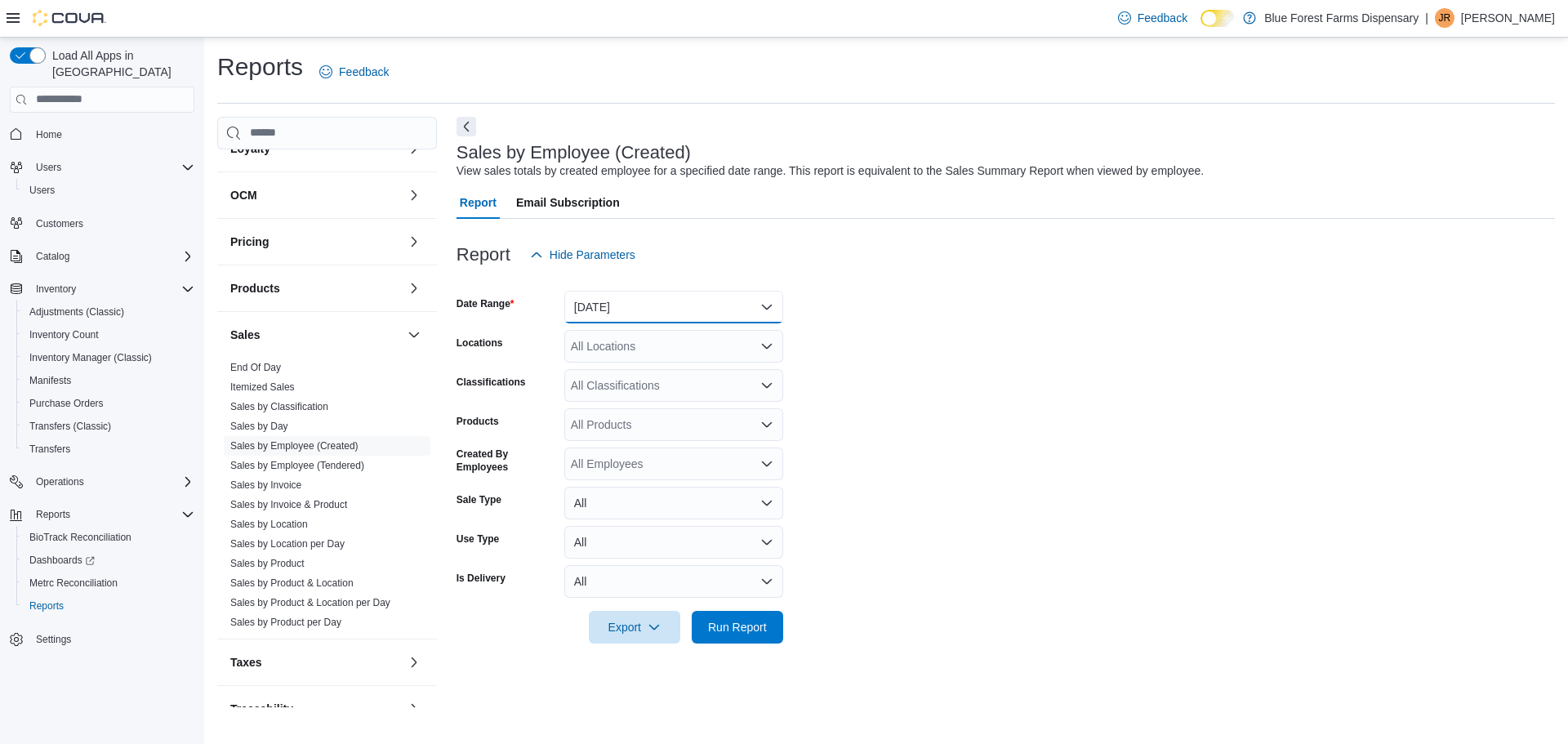
click at [764, 305] on button "[DATE]" at bounding box center [674, 307] width 219 height 33
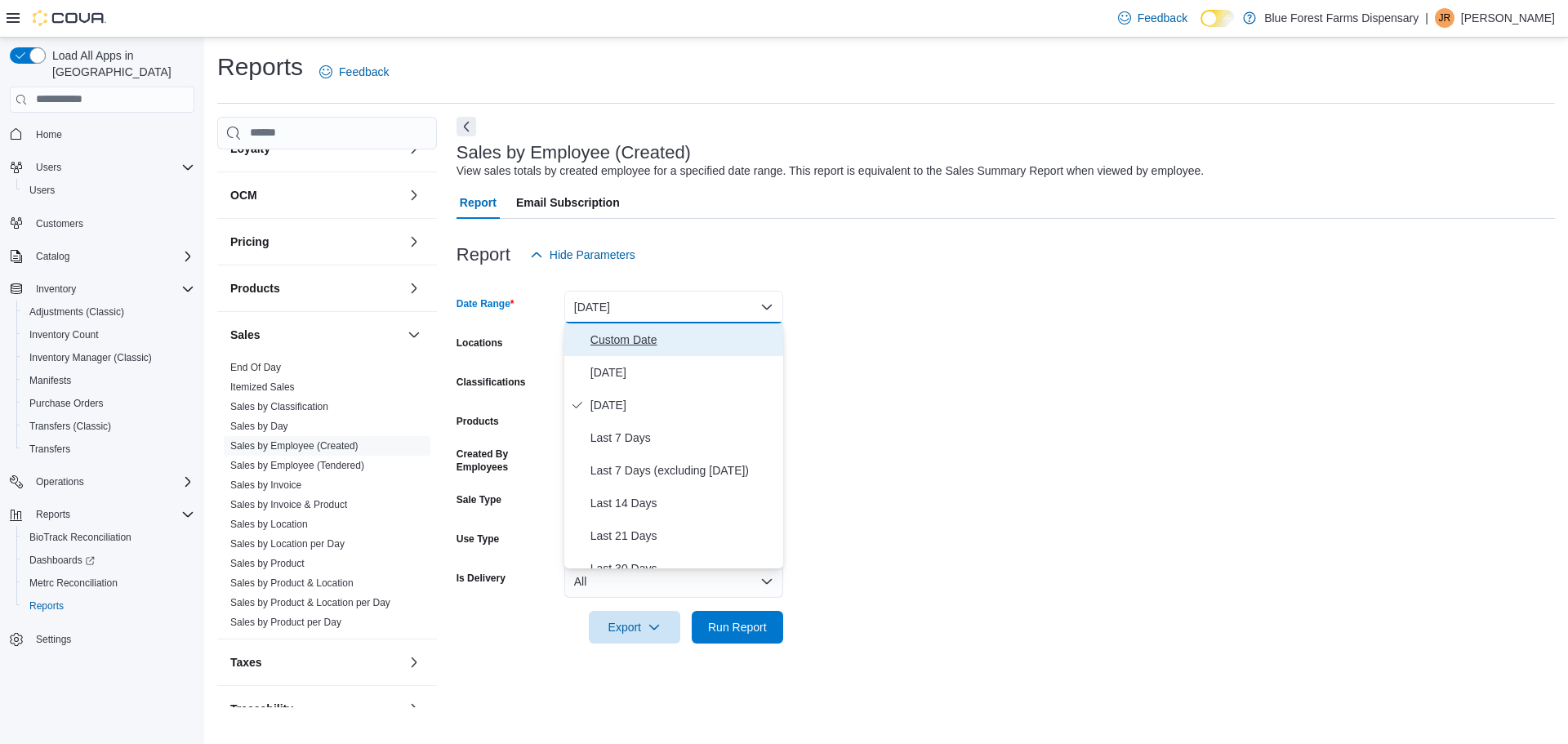
click at [622, 341] on span "Custom Date" at bounding box center [683, 339] width 186 height 19
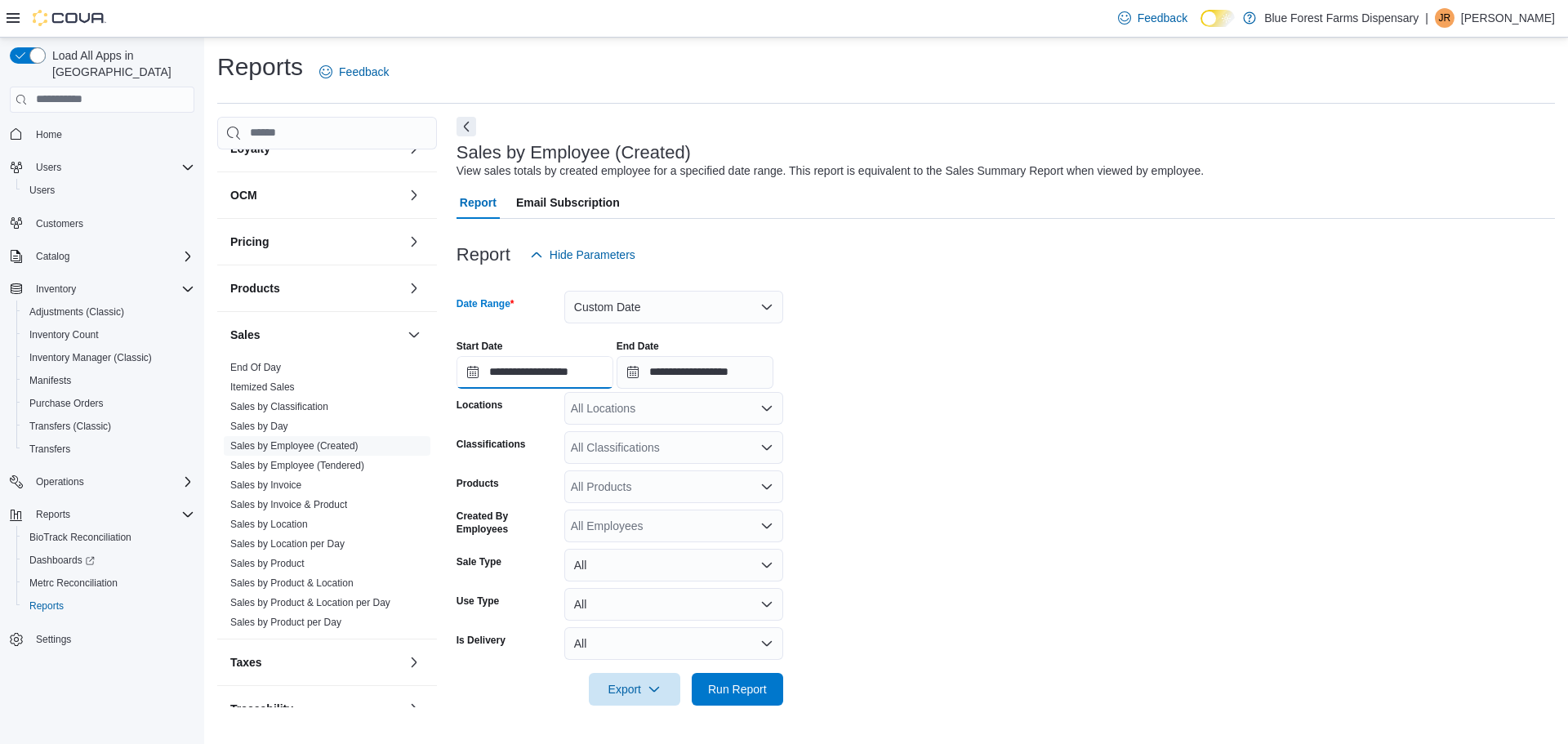
click at [592, 375] on input "**********" at bounding box center [535, 372] width 157 height 33
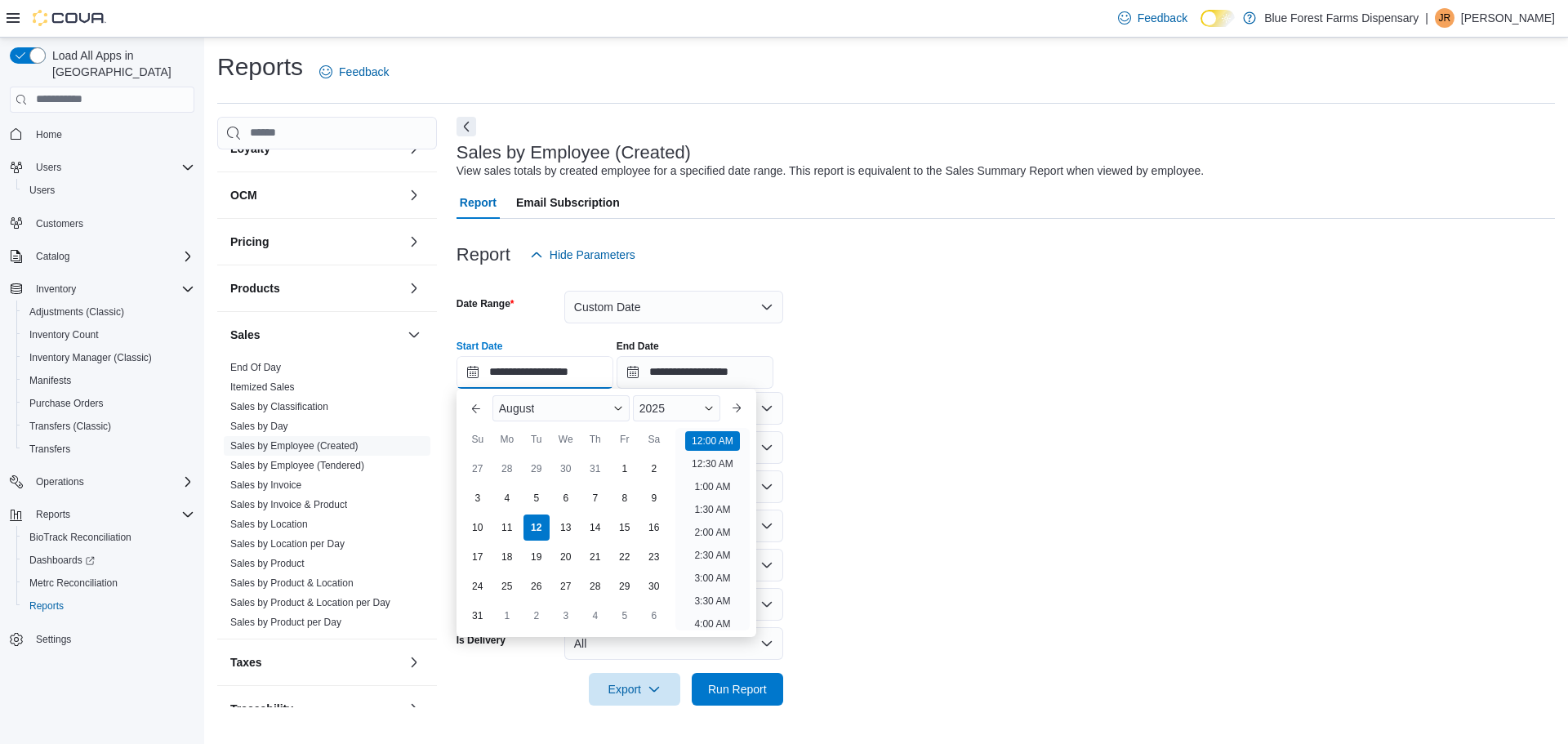
scroll to position [51, 0]
click at [478, 497] on div "3" at bounding box center [478, 497] width 28 height 28
type input "**********"
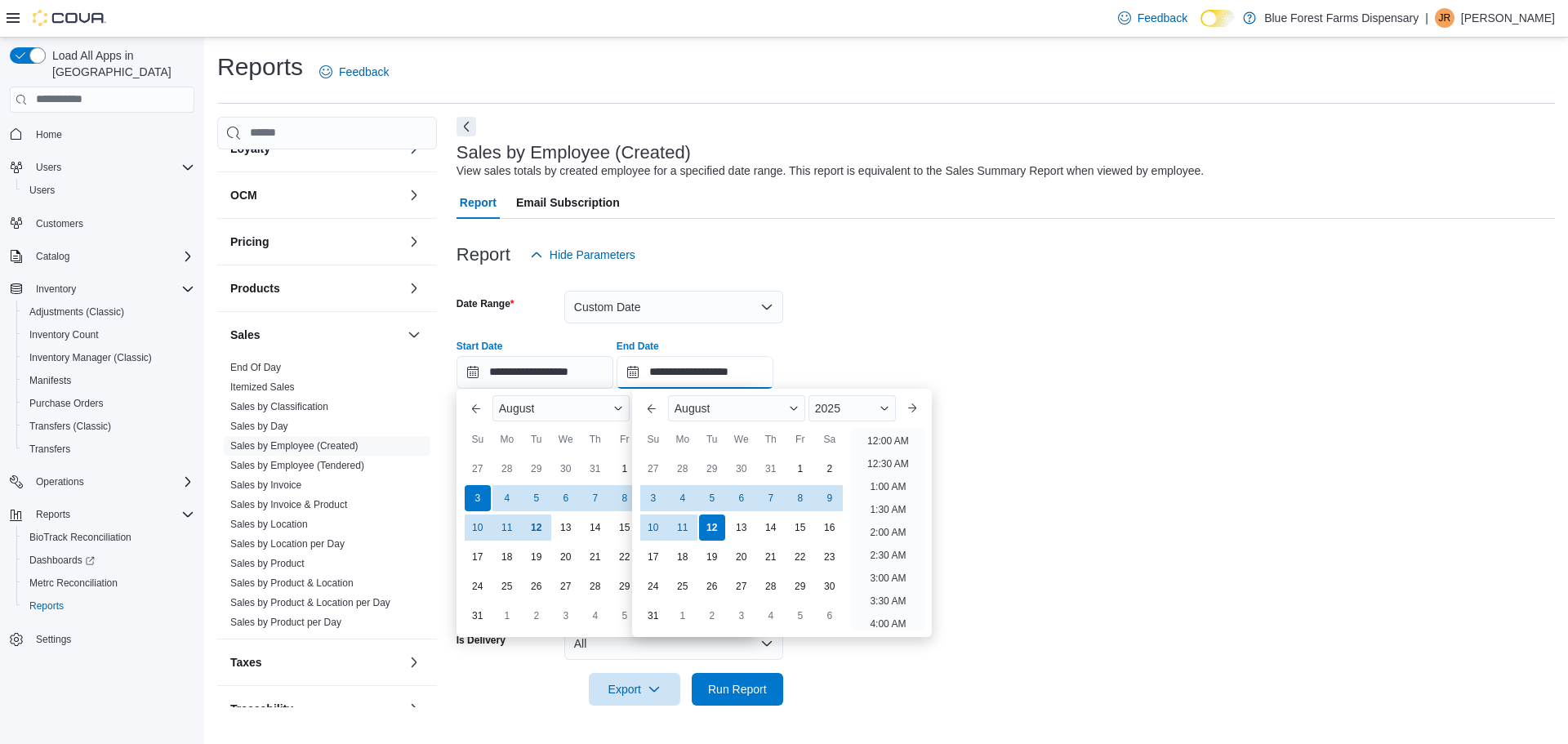
click at [696, 368] on input "**********" at bounding box center [696, 372] width 157 height 33
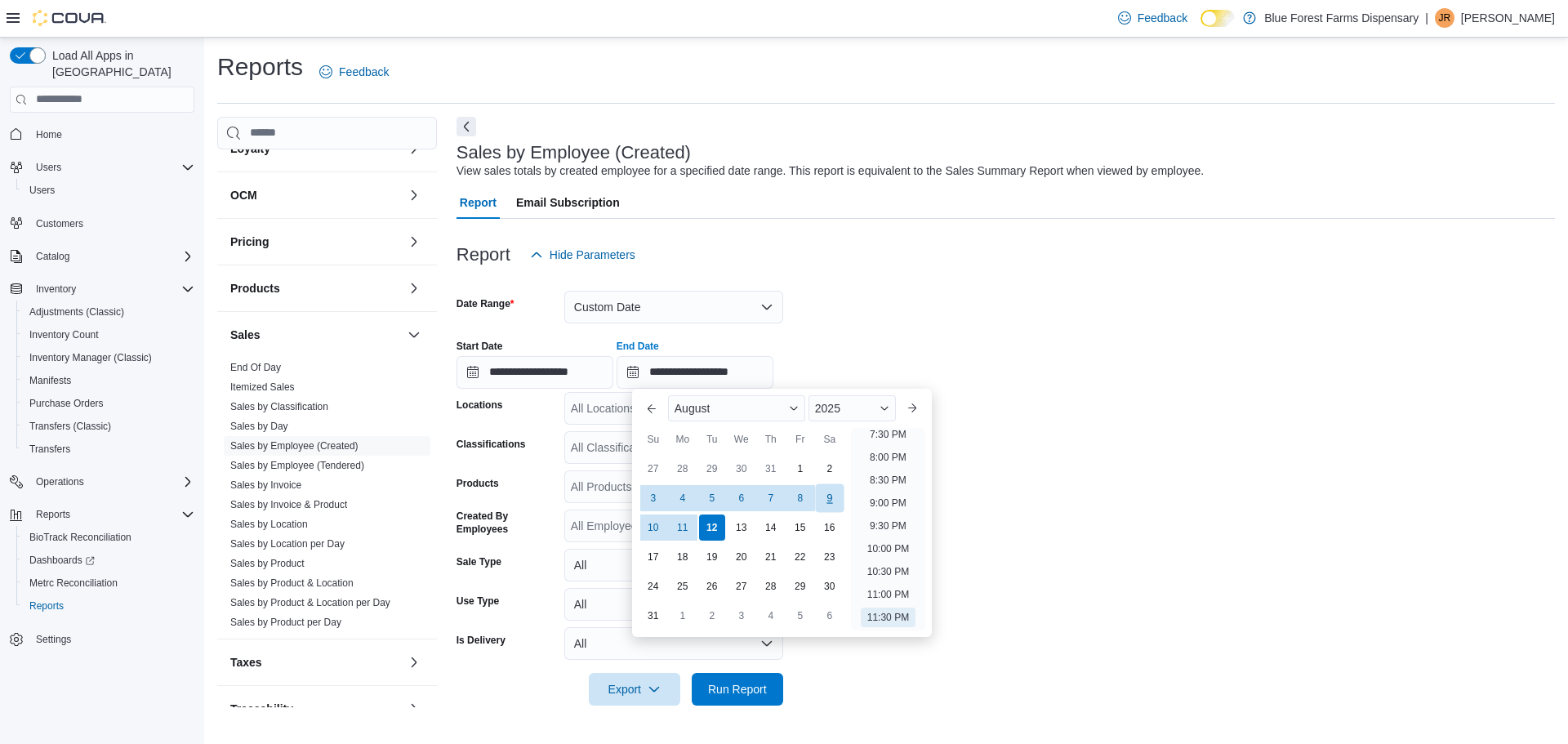
click at [825, 495] on div "9" at bounding box center [830, 497] width 28 height 28
type input "**********"
click at [920, 350] on div "**********" at bounding box center [1006, 358] width 1099 height 62
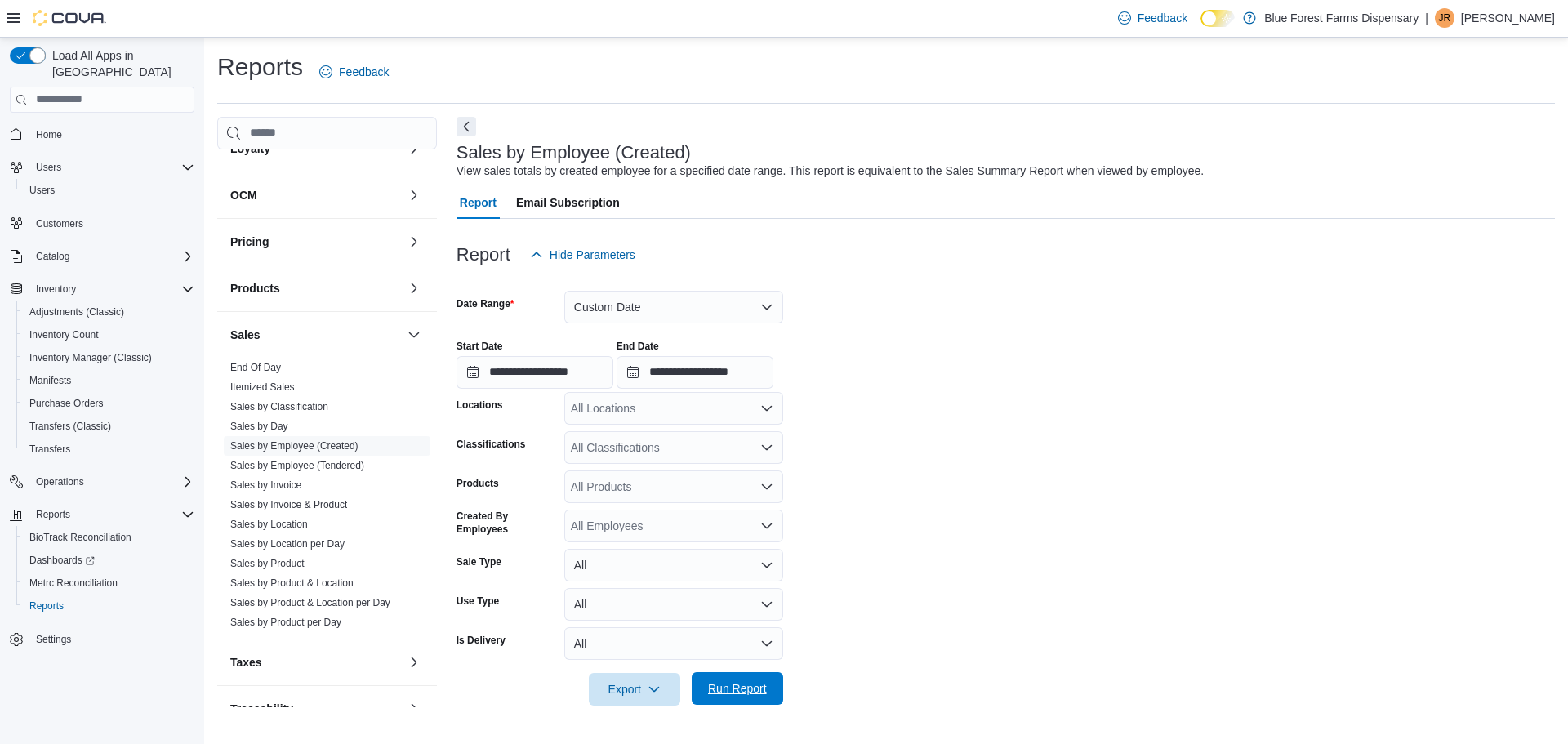
click at [742, 687] on span "Run Report" at bounding box center [738, 689] width 59 height 17
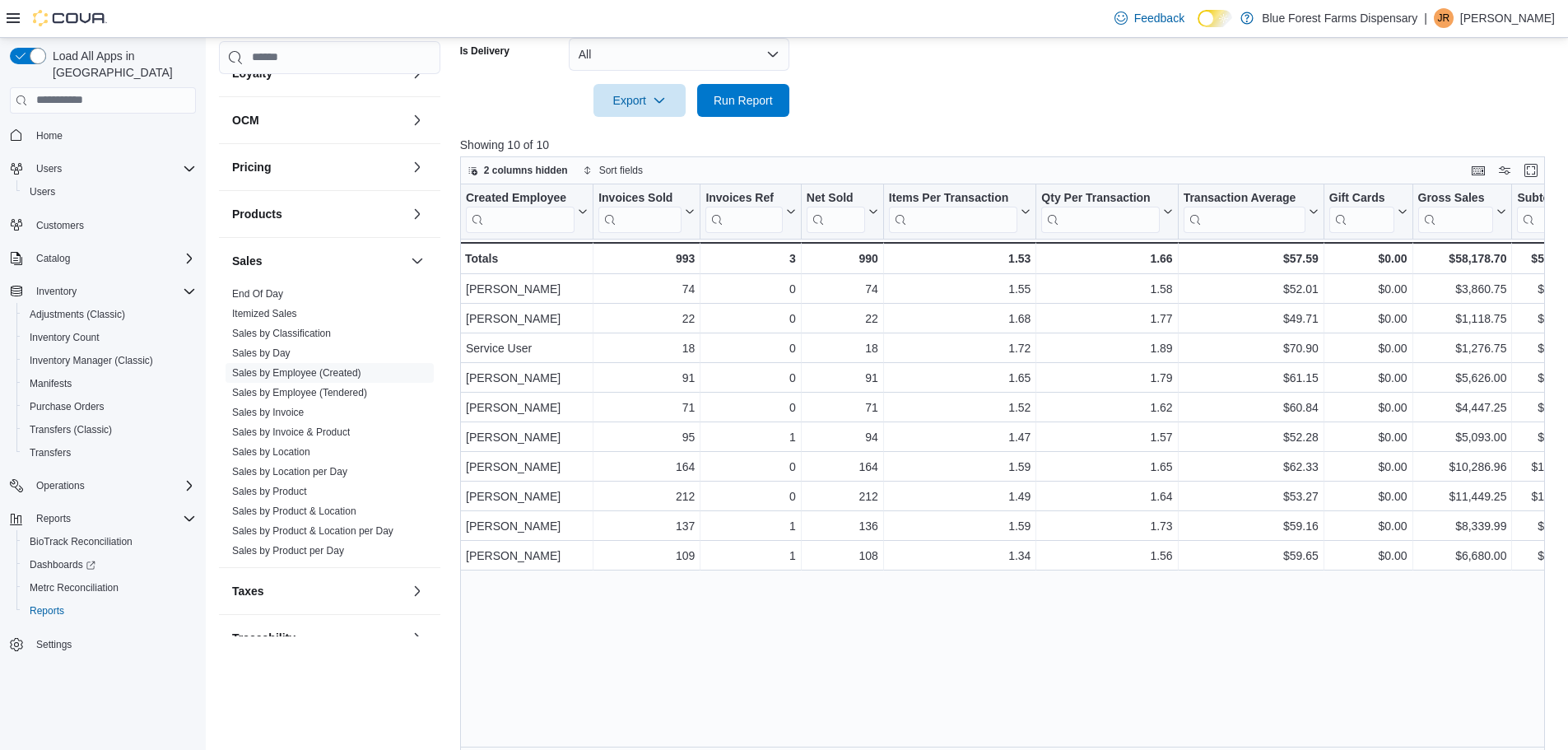
scroll to position [613, 0]
